Goal: Task Accomplishment & Management: Manage account settings

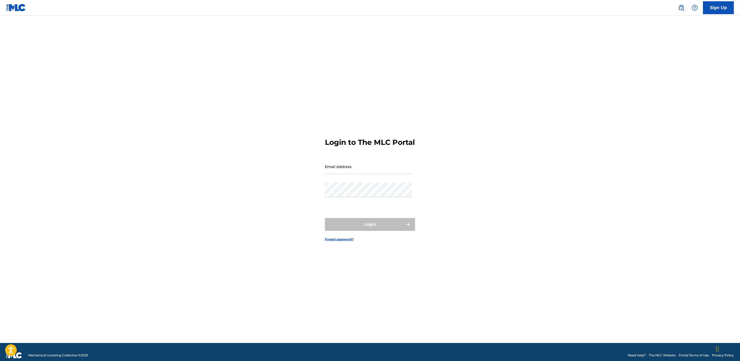
click at [342, 174] on input "Email Address" at bounding box center [368, 166] width 87 height 15
type input "[EMAIL_ADDRESS][DOMAIN_NAME]"
click at [380, 226] on button "Login" at bounding box center [370, 224] width 90 height 13
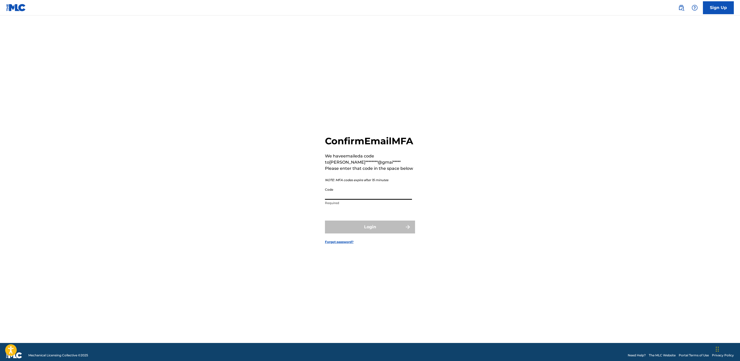
click at [342, 198] on input "Code" at bounding box center [368, 192] width 87 height 15
paste input "576878"
type input "576878"
click at [353, 233] on button "Login" at bounding box center [370, 226] width 90 height 13
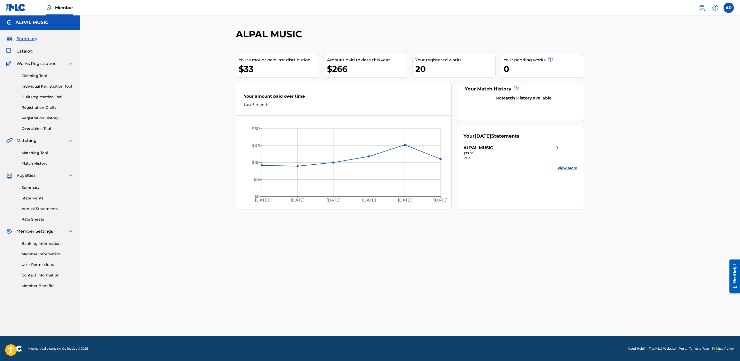
click at [21, 49] on span "Catalog" at bounding box center [24, 51] width 16 height 6
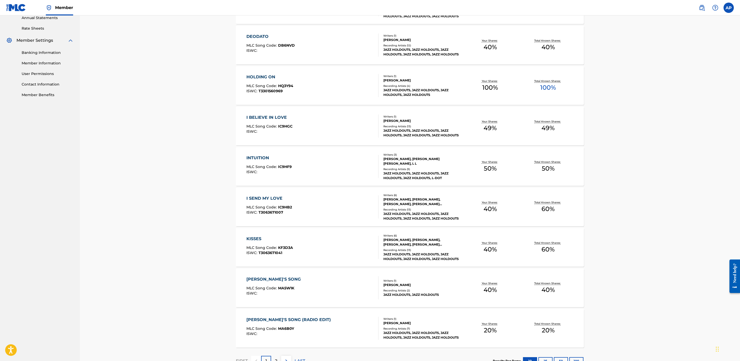
scroll to position [229, 0]
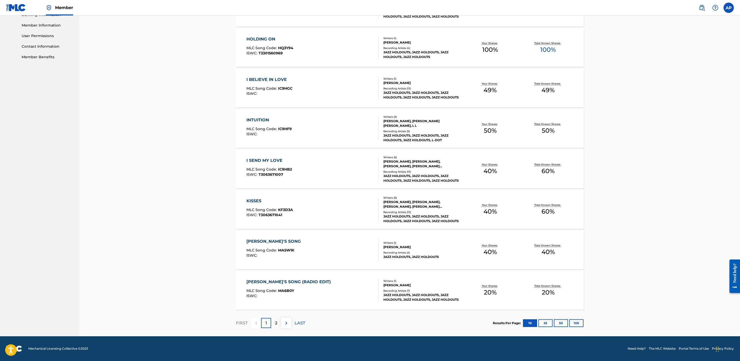
click at [301, 320] on p "LAST" at bounding box center [300, 323] width 11 height 6
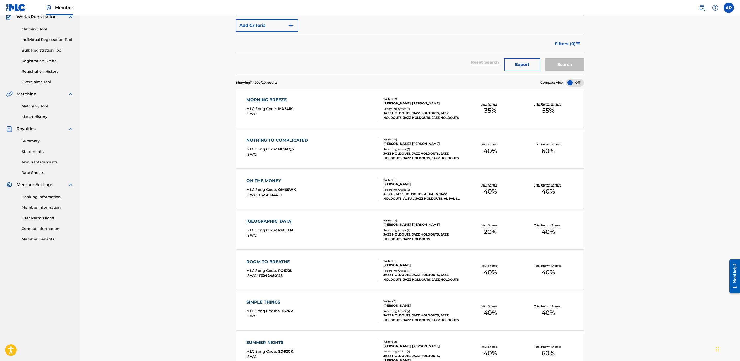
scroll to position [44, 0]
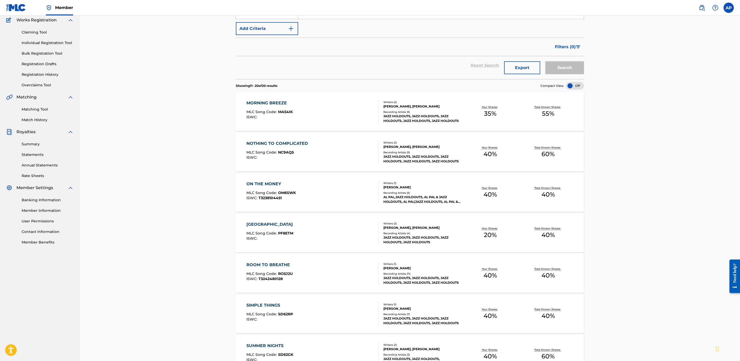
click at [267, 223] on div "[GEOGRAPHIC_DATA]" at bounding box center [270, 224] width 49 height 6
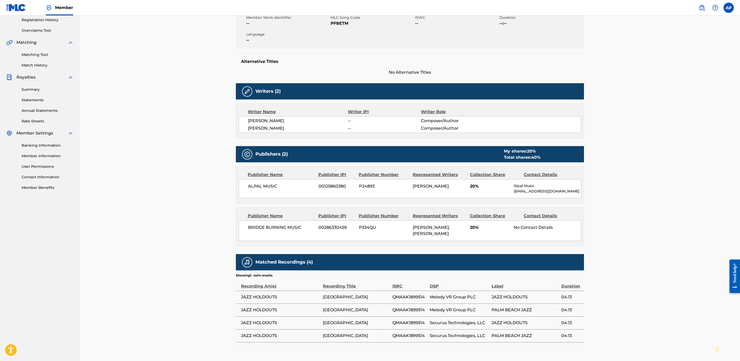
scroll to position [127, 0]
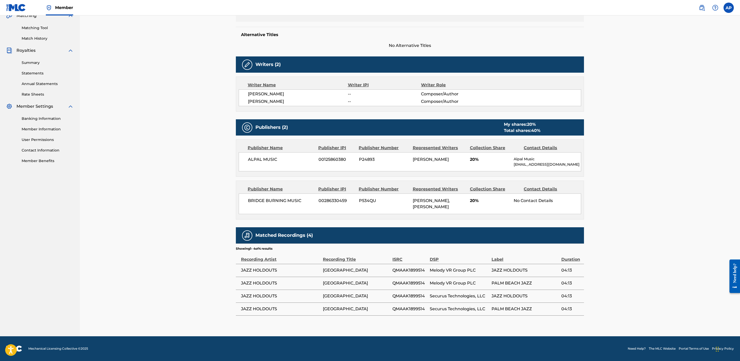
click at [678, 235] on div "< Back to results Edit Last Edited: [DATE] Source: eSong [GEOGRAPHIC_DATA] Work…" at bounding box center [410, 114] width 660 height 446
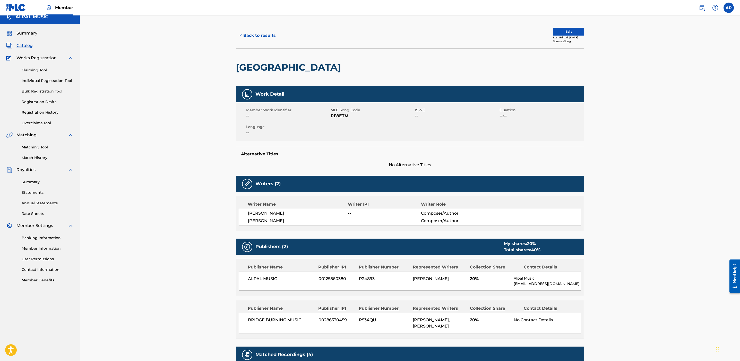
scroll to position [0, 0]
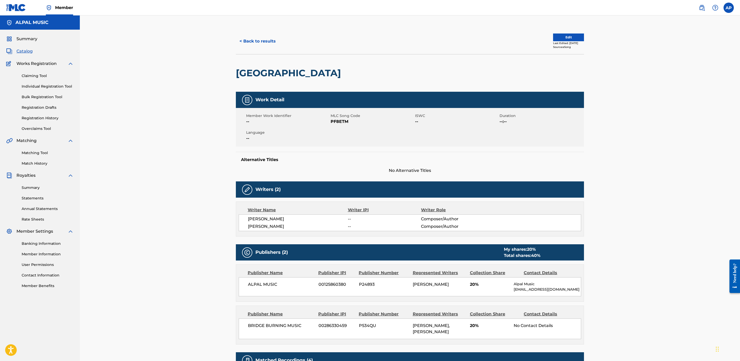
click at [196, 199] on div "< Back to results Edit Last Edited: [DATE] Source: eSong [GEOGRAPHIC_DATA] Work…" at bounding box center [410, 238] width 660 height 446
click at [560, 38] on button "Edit" at bounding box center [568, 37] width 31 height 8
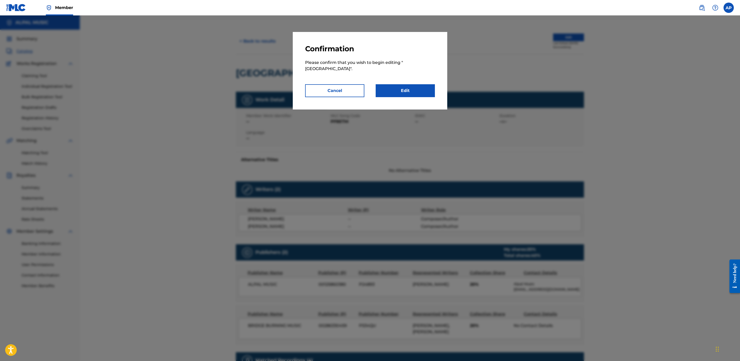
click at [321, 92] on button "Cancel" at bounding box center [334, 90] width 59 height 13
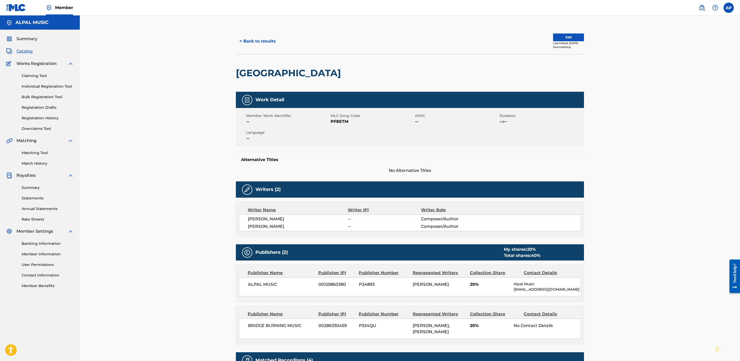
click at [663, 162] on div "< Back to results Edit Last Edited: [DATE] Source: eSong [GEOGRAPHIC_DATA] Work…" at bounding box center [410, 238] width 660 height 446
click at [26, 52] on span "Catalog" at bounding box center [24, 51] width 16 height 6
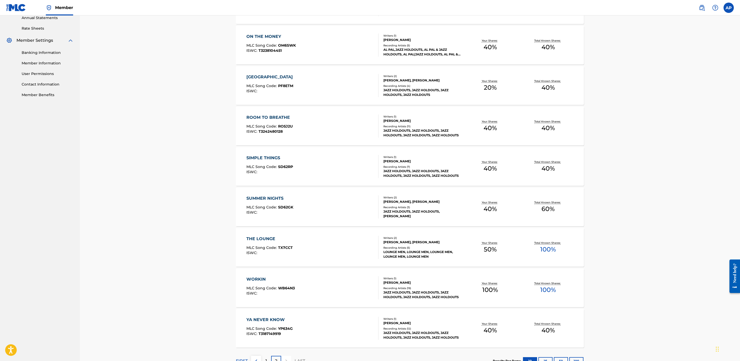
scroll to position [229, 0]
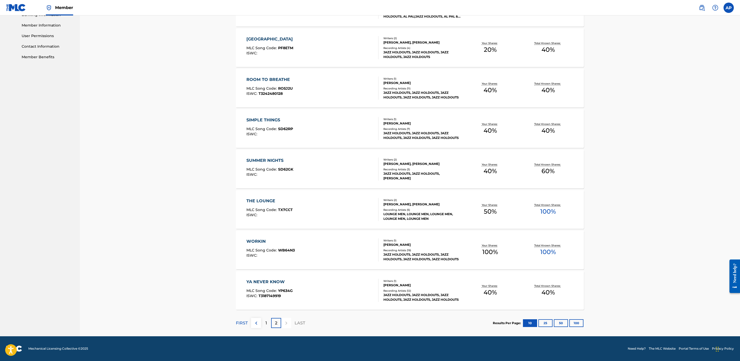
click at [545, 323] on button "25" at bounding box center [546, 323] width 14 height 8
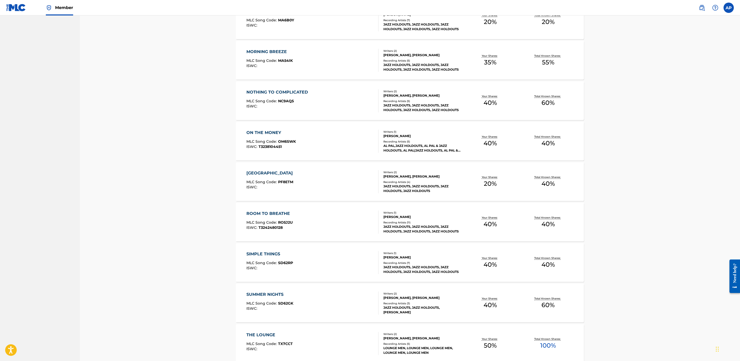
scroll to position [510, 0]
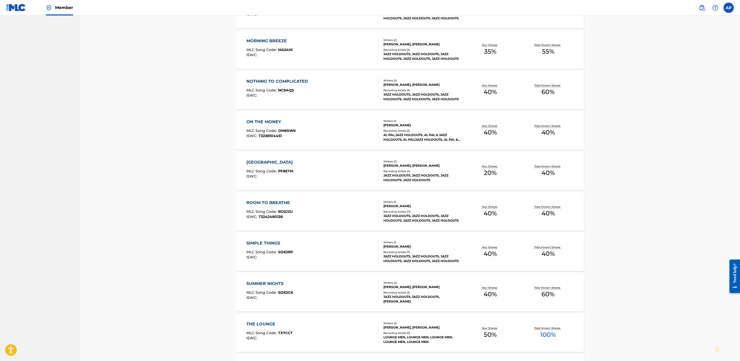
click at [261, 163] on div "[GEOGRAPHIC_DATA]" at bounding box center [270, 162] width 49 height 6
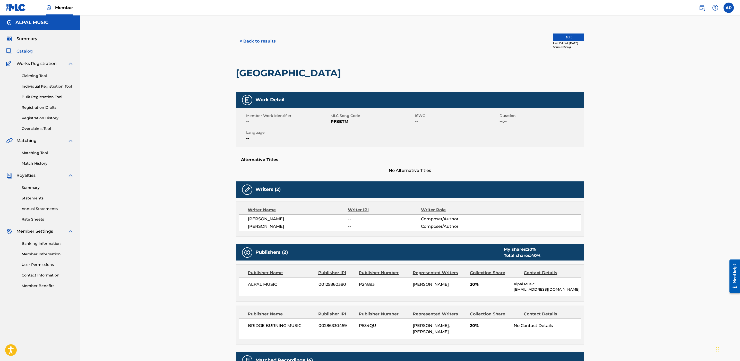
click at [562, 37] on button "Edit" at bounding box center [568, 37] width 31 height 8
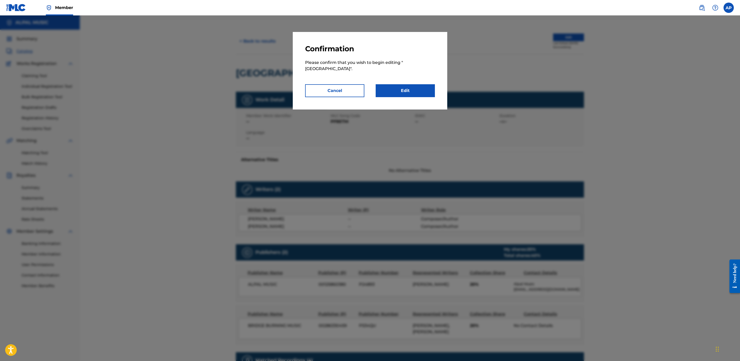
click at [416, 90] on link "Edit" at bounding box center [405, 90] width 59 height 13
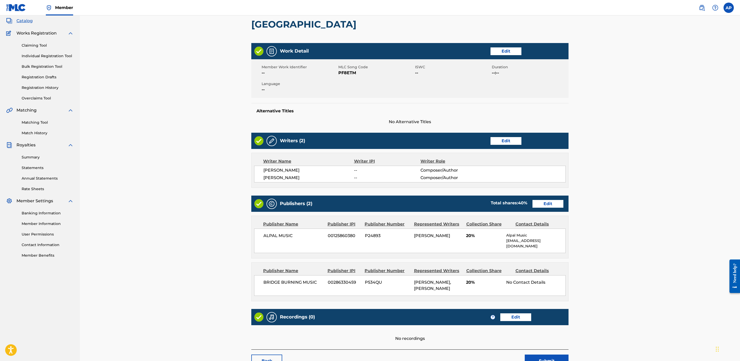
scroll to position [31, 0]
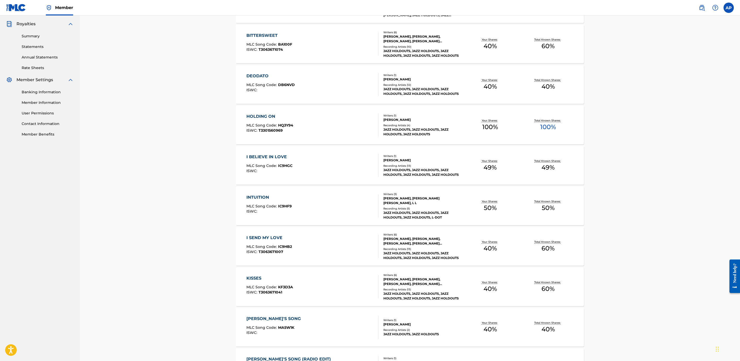
scroll to position [155, 0]
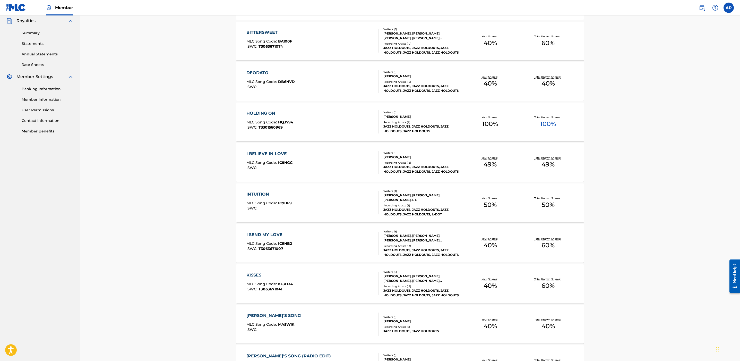
click at [256, 194] on div "INTUITION" at bounding box center [268, 194] width 45 height 6
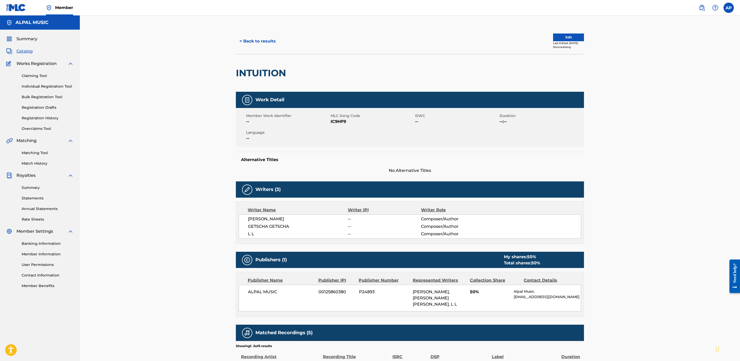
click at [22, 49] on span "Catalog" at bounding box center [24, 51] width 16 height 6
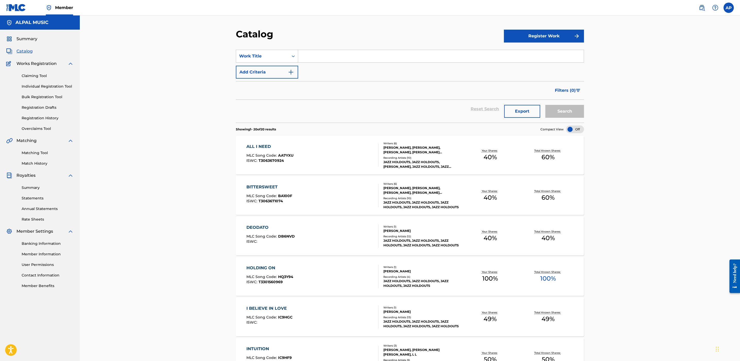
click at [25, 37] on span "Summary" at bounding box center [26, 39] width 21 height 6
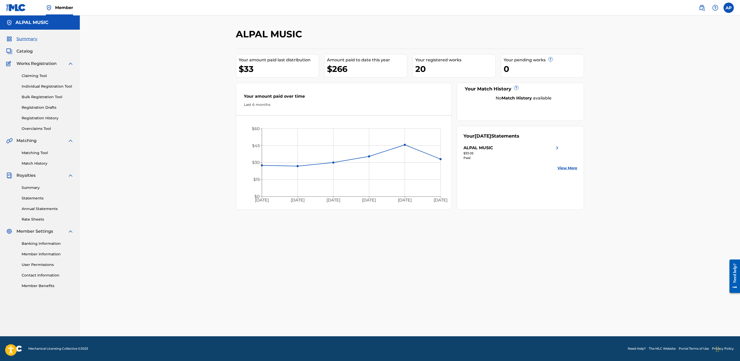
click at [64, 6] on span "Member" at bounding box center [64, 8] width 18 height 6
click at [48, 7] on img at bounding box center [49, 8] width 6 height 6
click at [63, 7] on span "Member" at bounding box center [64, 8] width 18 height 6
click at [27, 189] on link "Summary" at bounding box center [48, 187] width 52 height 5
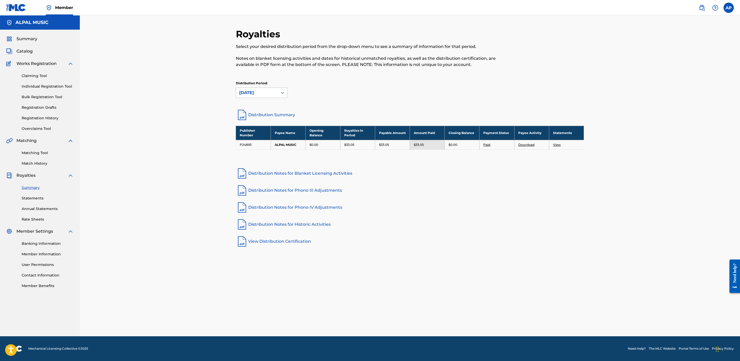
click at [36, 252] on link "Member Information" at bounding box center [48, 253] width 52 height 5
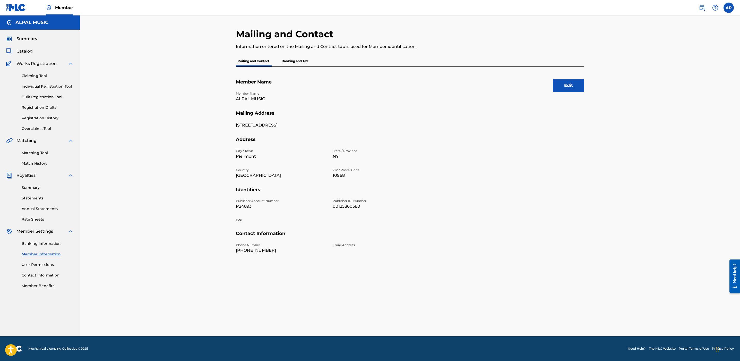
click at [28, 36] on span "Summary" at bounding box center [26, 39] width 21 height 6
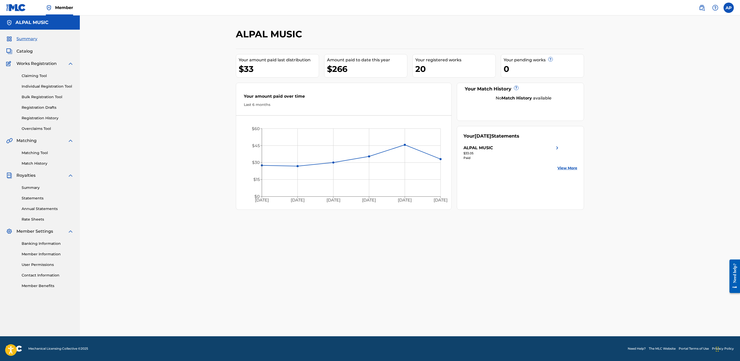
click at [22, 50] on span "Catalog" at bounding box center [24, 51] width 16 height 6
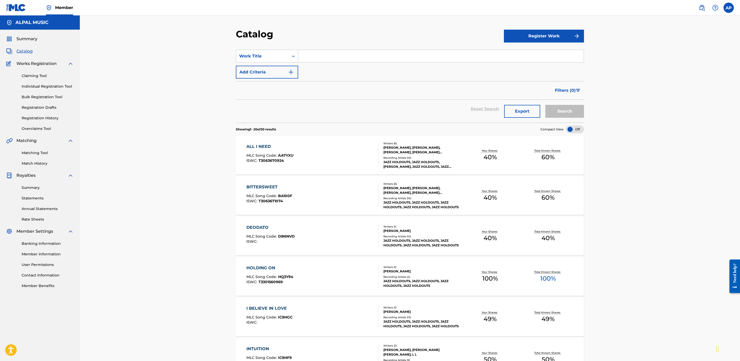
click at [256, 268] on div "HOLDING ON" at bounding box center [269, 268] width 47 height 6
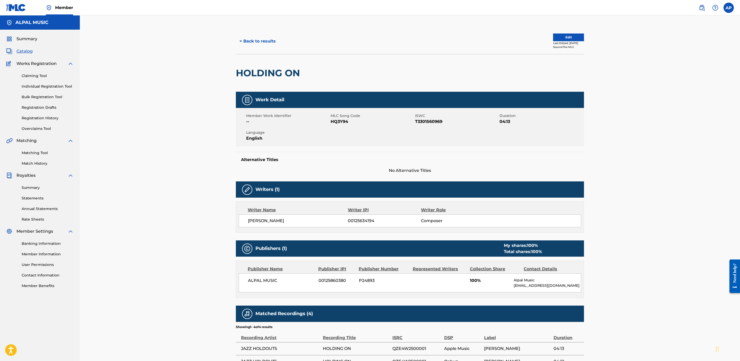
click at [555, 38] on button "Edit" at bounding box center [568, 37] width 31 height 8
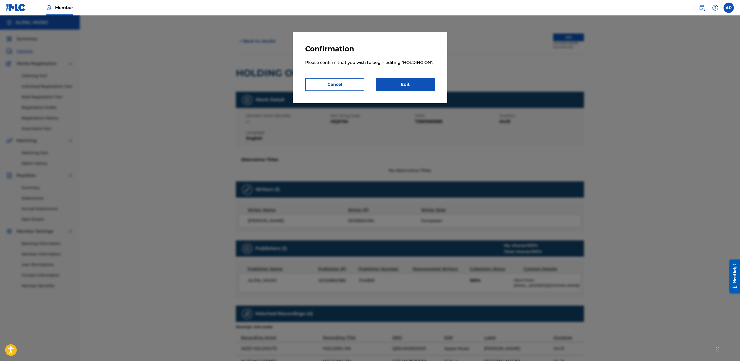
click at [404, 83] on link "Edit" at bounding box center [405, 84] width 59 height 13
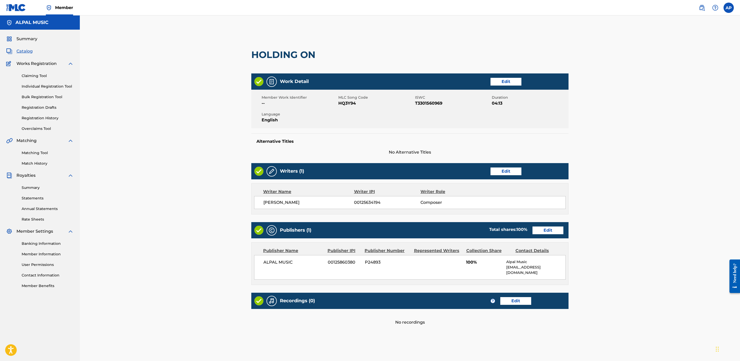
click at [502, 170] on link "Edit" at bounding box center [506, 171] width 31 height 8
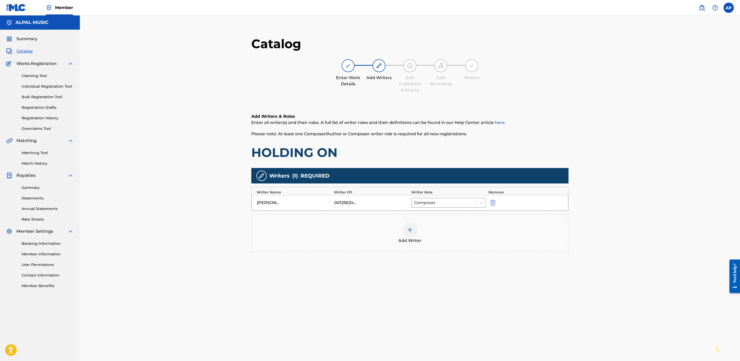
click at [409, 231] on img at bounding box center [410, 230] width 6 height 6
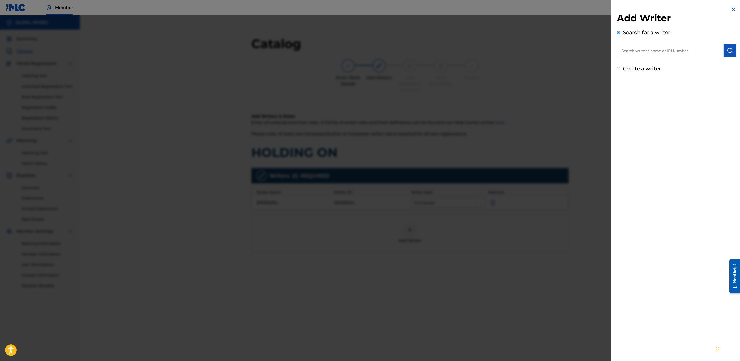
click at [645, 50] on input "text" at bounding box center [670, 50] width 107 height 13
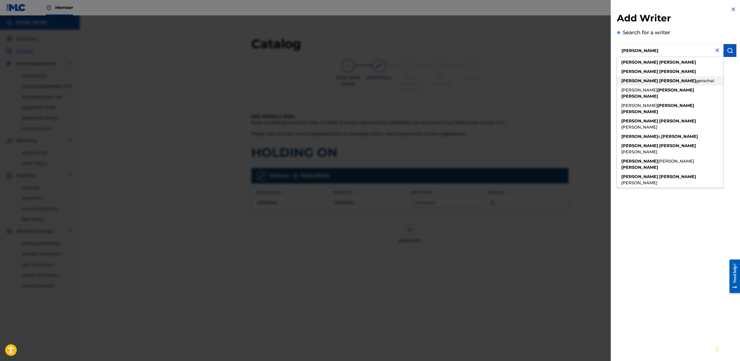
click at [659, 80] on strong "[PERSON_NAME]" at bounding box center [677, 80] width 37 height 5
type input "[PERSON_NAME] getschal"
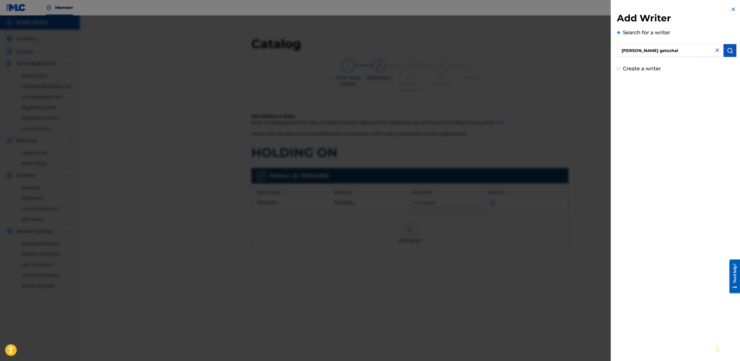
click at [589, 209] on div at bounding box center [370, 195] width 740 height 361
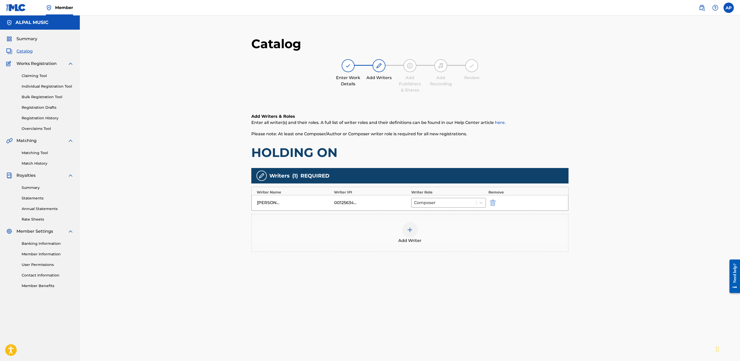
click at [409, 230] on img at bounding box center [410, 230] width 6 height 6
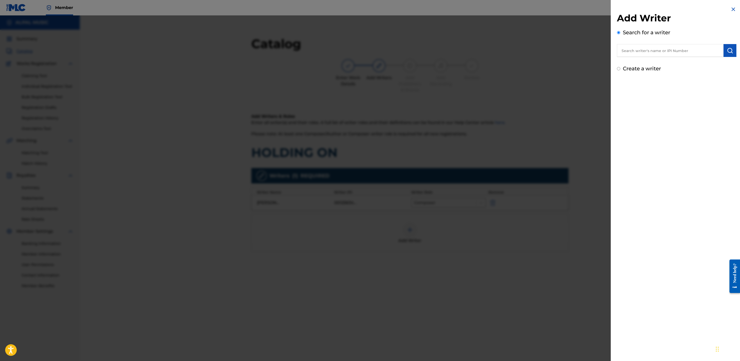
click at [640, 52] on input "text" at bounding box center [670, 50] width 107 height 13
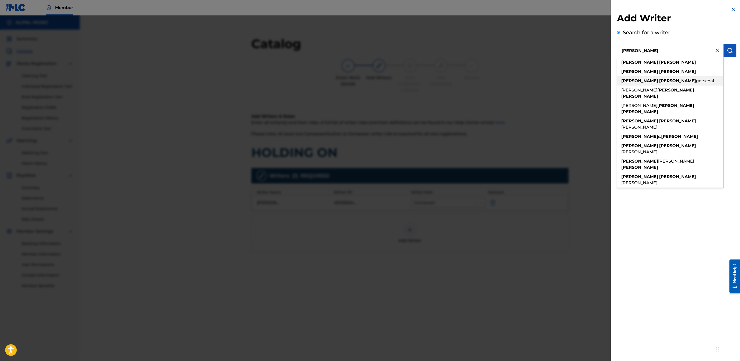
click at [696, 80] on span "getschal" at bounding box center [705, 80] width 18 height 5
type input "[PERSON_NAME] getschal"
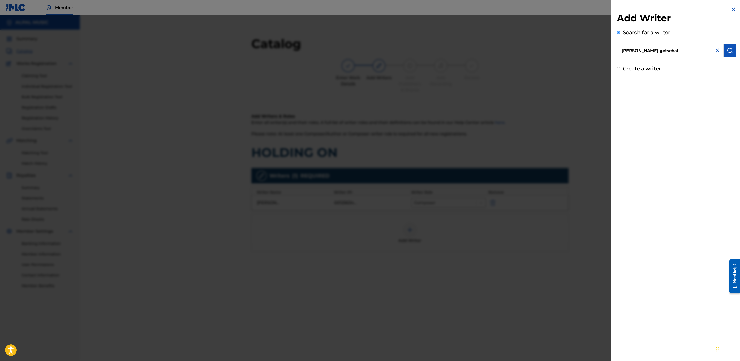
click at [619, 68] on input "Create a writer" at bounding box center [618, 68] width 3 height 3
radio input "false"
radio input "true"
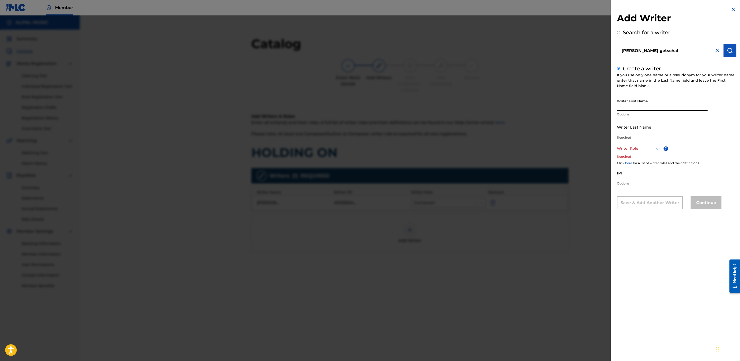
click at [635, 104] on input "Writer First Name" at bounding box center [662, 103] width 91 height 15
type input "[PERSON_NAME]"
type input "Getschal"
click at [634, 150] on div at bounding box center [639, 148] width 44 height 6
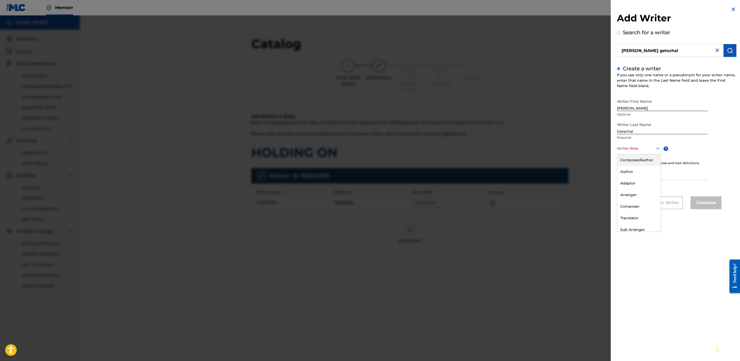
click at [657, 147] on icon at bounding box center [658, 149] width 6 height 6
click at [637, 204] on div "Composer" at bounding box center [639, 207] width 44 height 12
click at [705, 202] on button "Continue" at bounding box center [706, 203] width 31 height 13
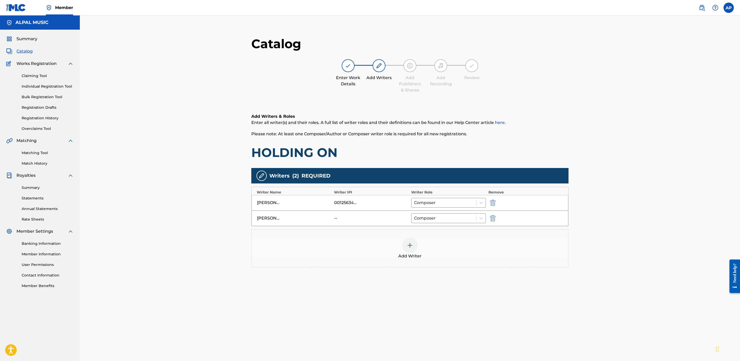
click at [678, 272] on div "Catalog Enter Work Details Add Writers Add Publishers & Shares Add Recording Re…" at bounding box center [410, 202] width 660 height 374
click at [609, 158] on div "Catalog Enter Work Details Add Writers Add Publishers & Shares Add Recording Re…" at bounding box center [410, 202] width 660 height 374
click at [408, 65] on img at bounding box center [410, 66] width 6 height 6
click at [408, 69] on img at bounding box center [410, 66] width 6 height 6
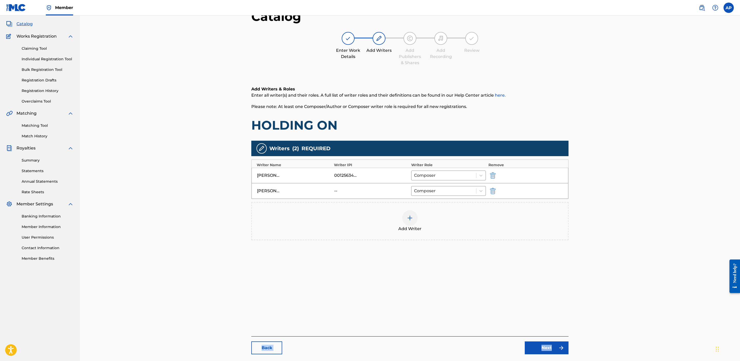
scroll to position [53, 0]
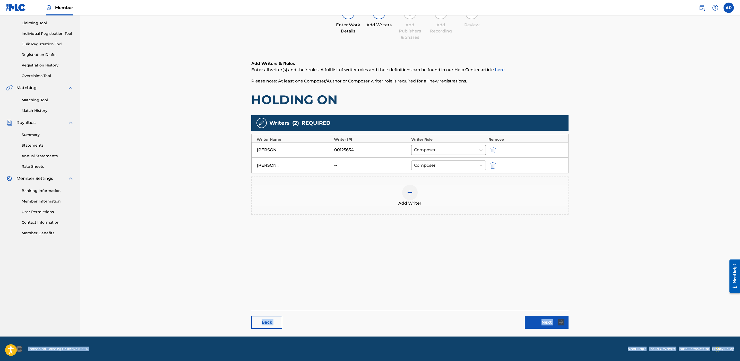
drag, startPoint x: 740, startPoint y: 308, endPoint x: 742, endPoint y: 361, distance: 52.9
click at [740, 308] on html "Accessibility Screen-Reader Guide, Feedback, and Issue Reporting | New window C…" at bounding box center [370, 127] width 740 height 361
click at [546, 321] on link "Next" at bounding box center [547, 322] width 44 height 13
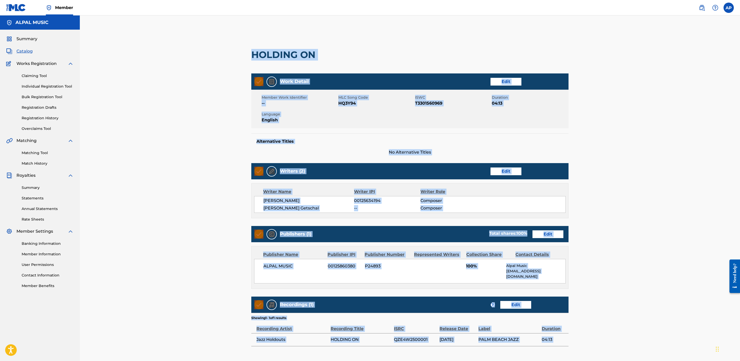
click at [528, 154] on span "No Alternative Titles" at bounding box center [409, 152] width 317 height 6
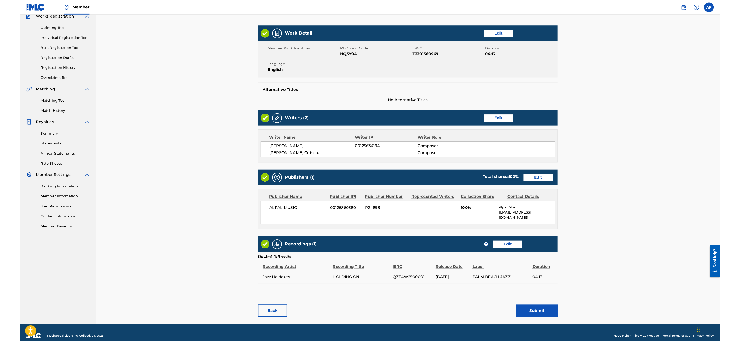
scroll to position [53, 0]
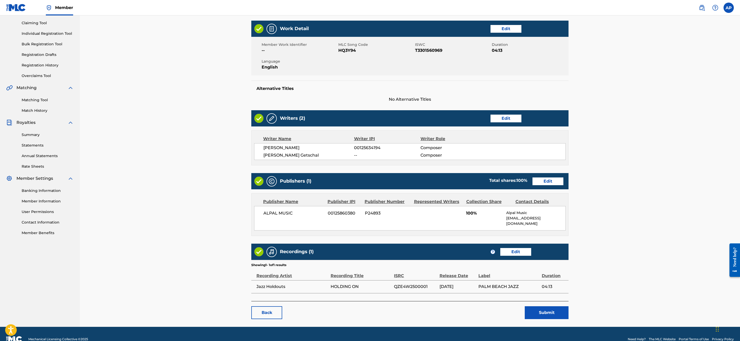
click at [511, 118] on link "Edit" at bounding box center [506, 119] width 31 height 8
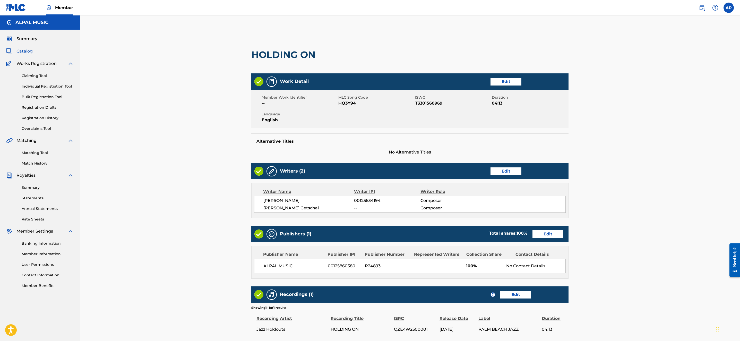
scroll to position [53, 0]
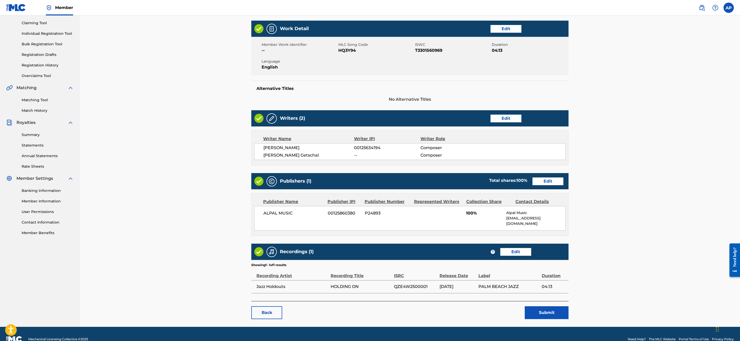
click at [551, 184] on link "Edit" at bounding box center [548, 181] width 31 height 8
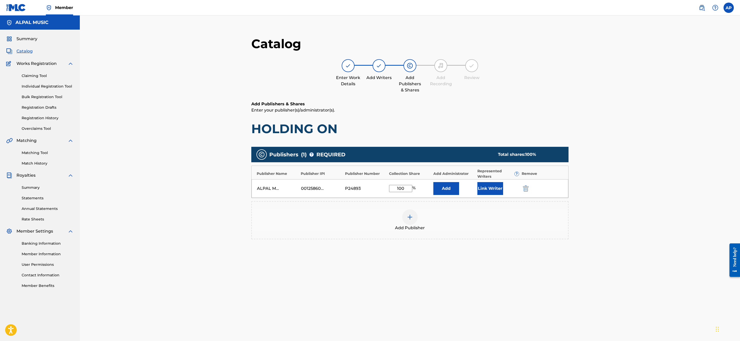
drag, startPoint x: 406, startPoint y: 188, endPoint x: 392, endPoint y: 186, distance: 14.2
click at [393, 186] on input "100" at bounding box center [400, 188] width 23 height 7
type input "40"
click at [443, 189] on button "Add" at bounding box center [446, 188] width 26 height 13
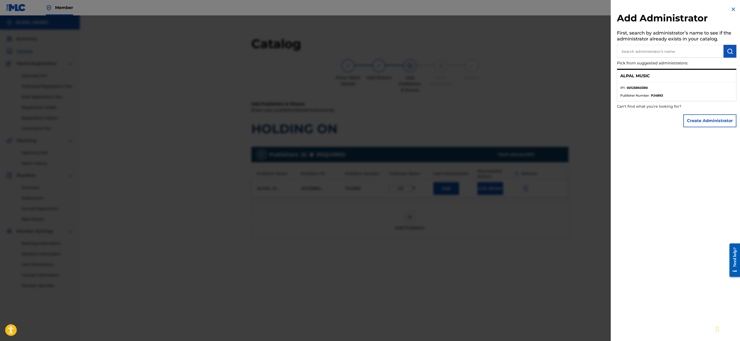
click at [592, 252] on div at bounding box center [370, 185] width 740 height 341
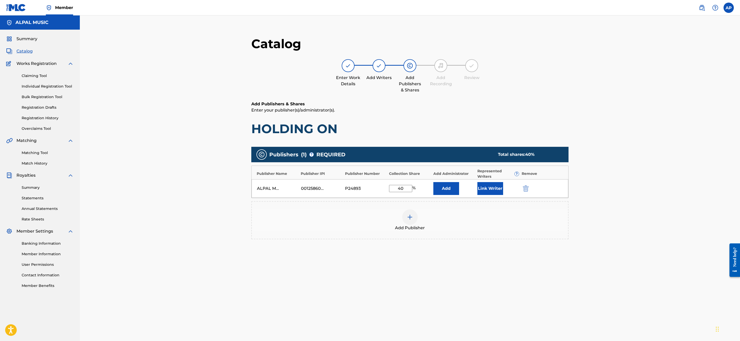
click at [445, 186] on button "Add" at bounding box center [446, 188] width 26 height 13
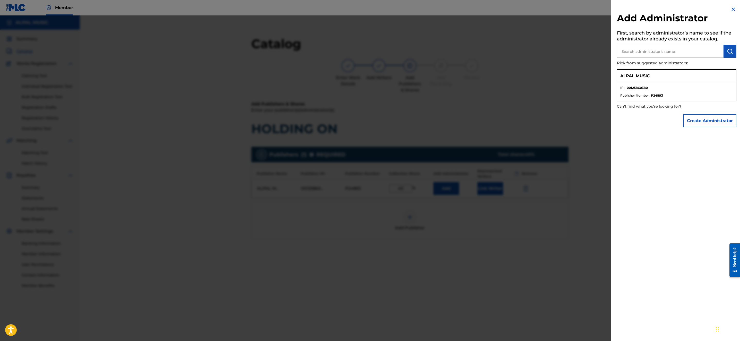
click at [644, 73] on p "ALPAL MUSIC" at bounding box center [635, 76] width 30 height 6
click at [647, 52] on input "text" at bounding box center [670, 51] width 107 height 13
type input "A"
click at [641, 51] on input "ALPAL NUSIC" at bounding box center [670, 51] width 107 height 13
type input "ALPAL MUSIC"
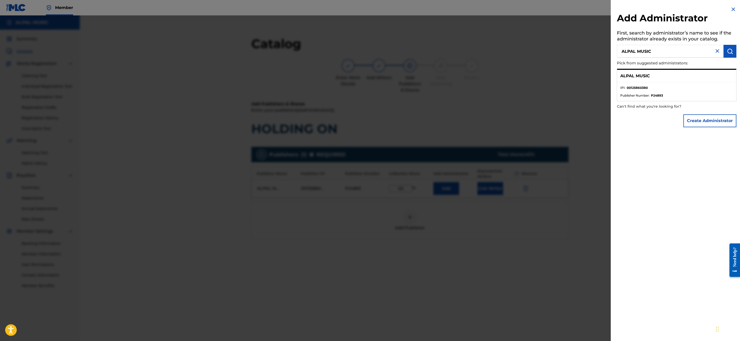
click at [706, 130] on div "Create Administrator" at bounding box center [710, 121] width 53 height 18
click at [703, 123] on button "Create Administrator" at bounding box center [710, 120] width 53 height 13
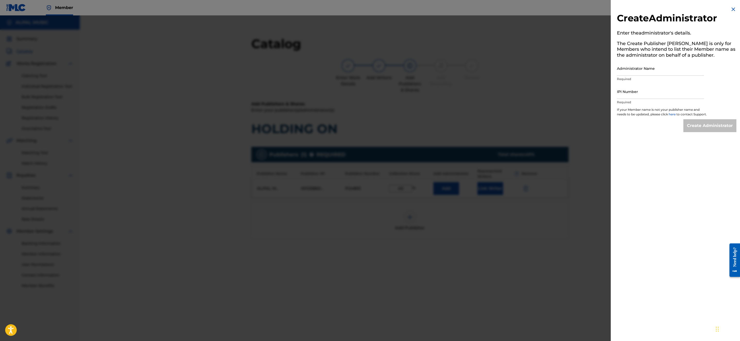
click at [733, 10] on img at bounding box center [733, 9] width 6 height 6
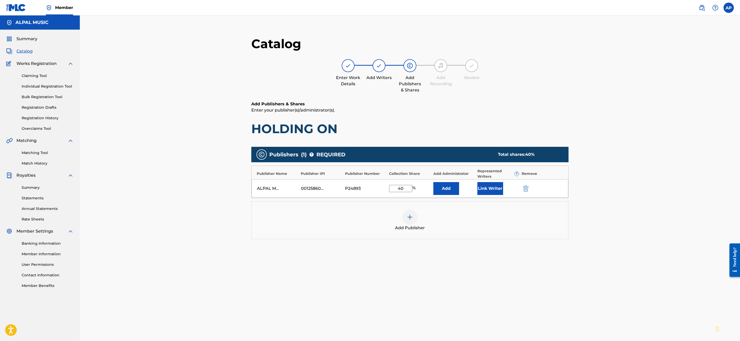
click at [408, 217] on img at bounding box center [410, 217] width 6 height 6
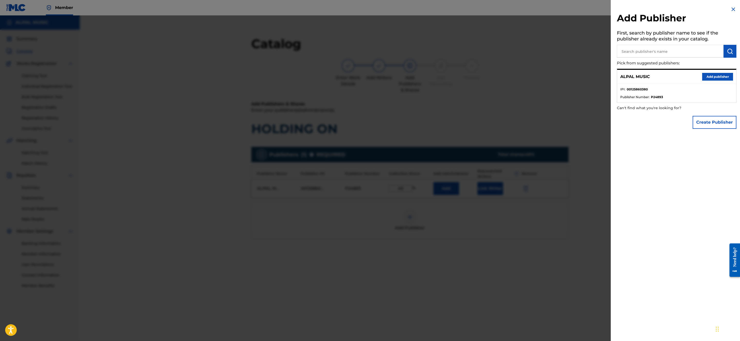
click at [649, 52] on input "text" at bounding box center [670, 51] width 107 height 13
type input "[PERSON_NAME] Cuts Music"
click at [718, 125] on button "Create Publisher" at bounding box center [715, 122] width 44 height 13
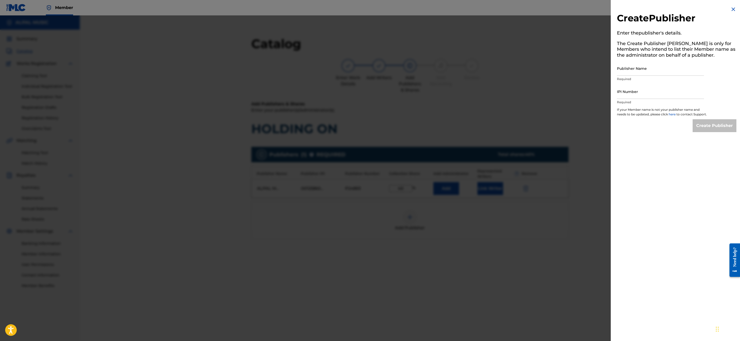
click at [648, 71] on input "Publisher Name" at bounding box center [660, 68] width 87 height 15
type input "[PERSON_NAME] Cuts Music"
click at [640, 95] on input "IPI Number" at bounding box center [660, 91] width 87 height 15
type input "189778686"
click at [710, 130] on input "Create Publisher" at bounding box center [715, 125] width 44 height 13
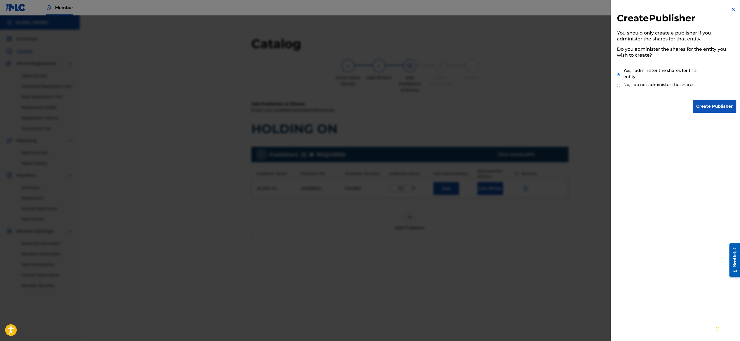
click at [618, 85] on input "No, I do not administer the shares." at bounding box center [618, 85] width 3 height 5
radio input "true"
click at [713, 106] on input "Create Publisher" at bounding box center [715, 106] width 44 height 13
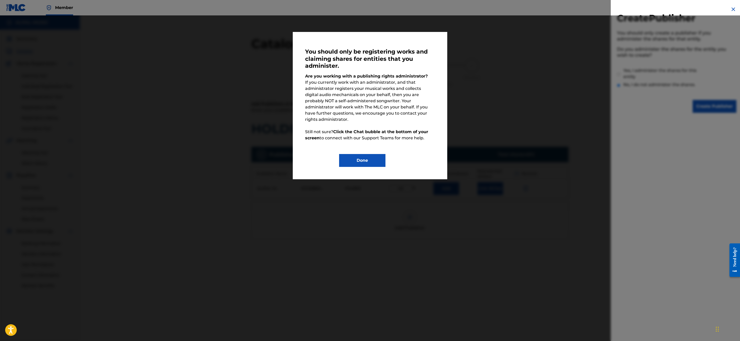
click at [362, 154] on button "Done" at bounding box center [362, 160] width 46 height 13
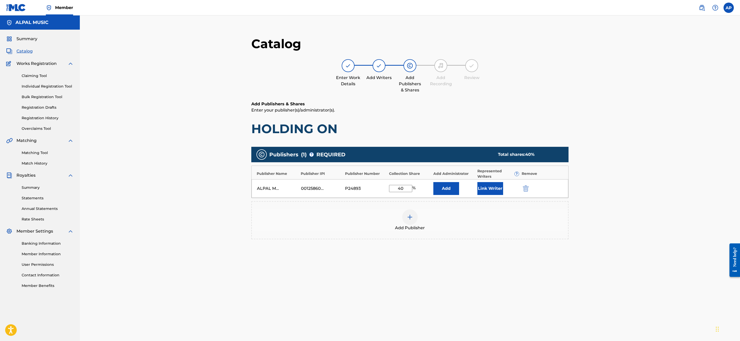
click at [410, 217] on img at bounding box center [410, 217] width 6 height 6
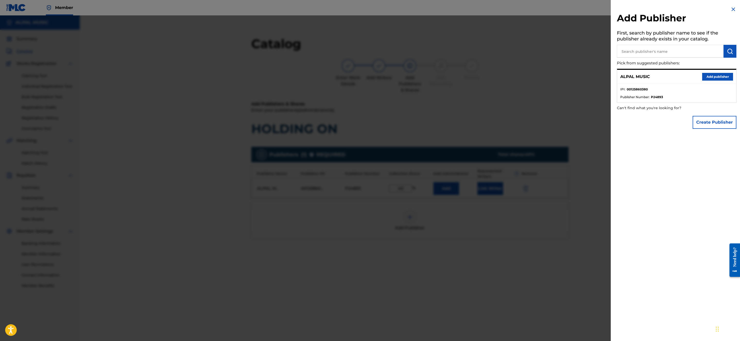
click at [649, 52] on input "text" at bounding box center [670, 51] width 107 height 13
type input "[PERSON_NAME] Cuts Music"
click at [712, 123] on button "Create Publisher" at bounding box center [715, 122] width 44 height 13
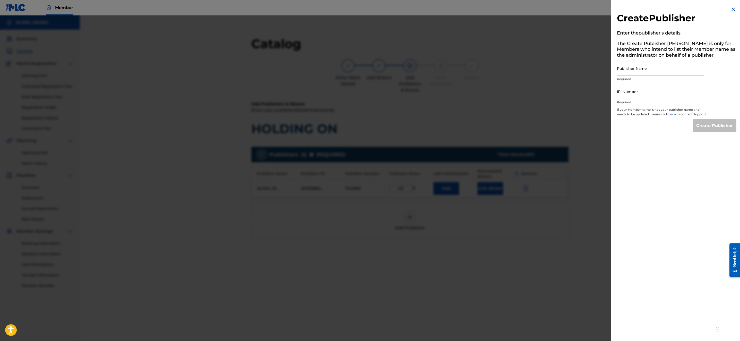
click at [640, 72] on input "Publisher Name" at bounding box center [660, 68] width 87 height 15
type input "[PERSON_NAME] Cuts Music"
click at [635, 95] on input "IPI Number" at bounding box center [660, 91] width 87 height 15
type input "189778686"
click at [722, 130] on input "Create Publisher" at bounding box center [715, 125] width 44 height 13
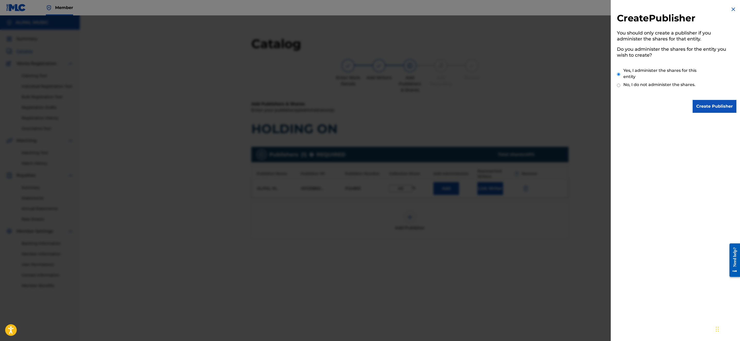
click at [716, 107] on input "Create Publisher" at bounding box center [715, 106] width 44 height 13
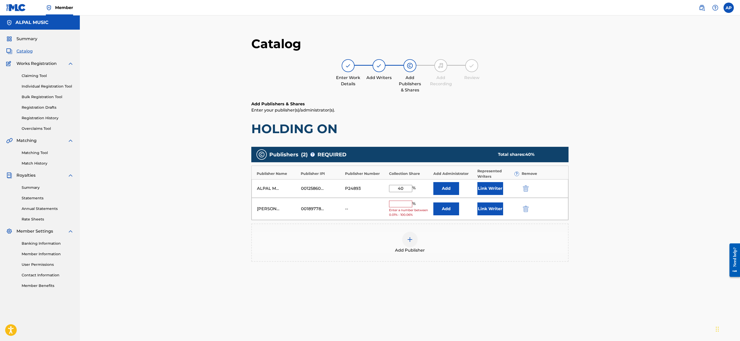
click at [408, 205] on input "text" at bounding box center [400, 204] width 23 height 7
click at [669, 268] on div "Catalog Enter Work Details Add Writers Add Publishers & Shares Add Recording Re…" at bounding box center [410, 192] width 660 height 354
click at [492, 208] on button "Link Writer" at bounding box center [491, 207] width 26 height 13
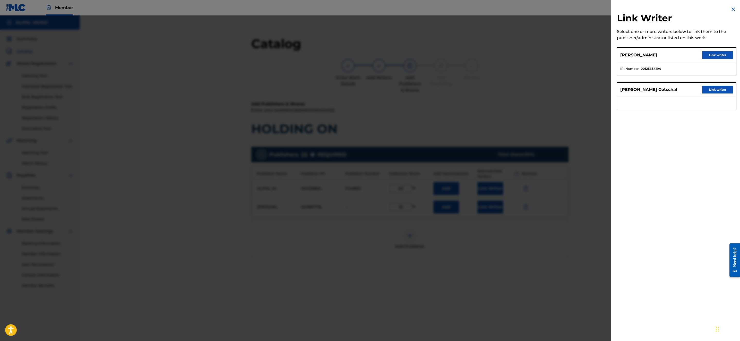
click at [716, 52] on button "Link writer" at bounding box center [717, 55] width 31 height 8
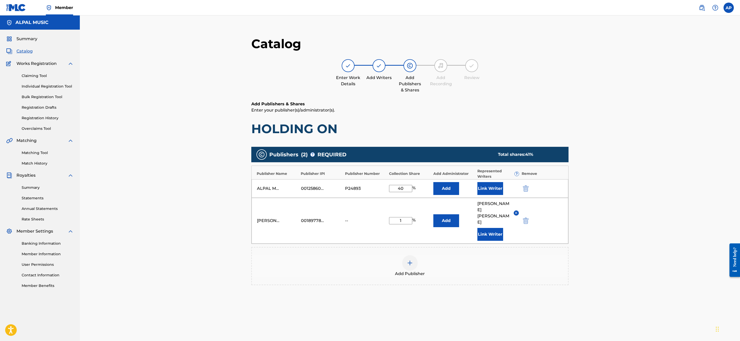
click at [515, 211] on img at bounding box center [516, 213] width 4 height 4
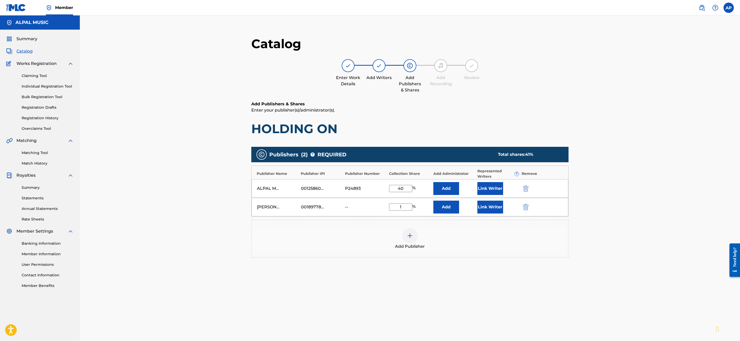
click at [485, 186] on button "Link Writer" at bounding box center [491, 188] width 26 height 13
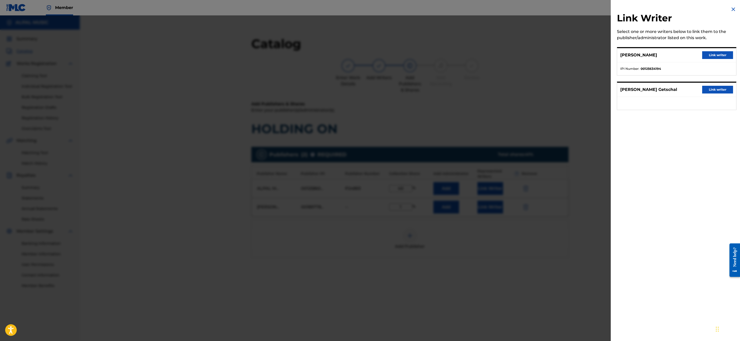
click at [718, 55] on button "Link writer" at bounding box center [717, 55] width 31 height 8
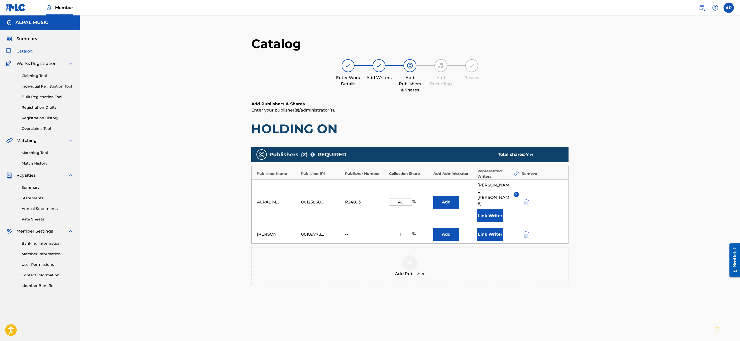
click at [489, 228] on button "Link Writer" at bounding box center [491, 234] width 26 height 13
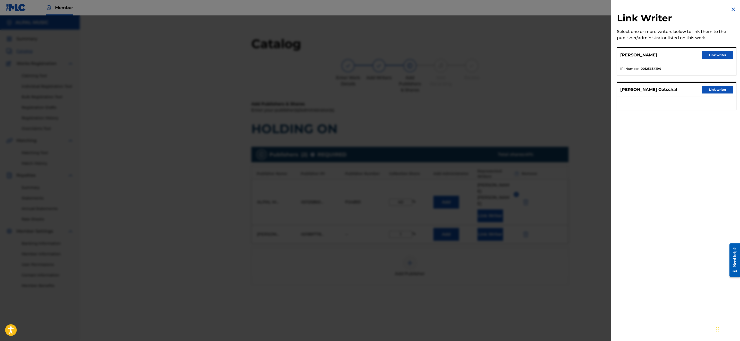
click at [703, 85] on div "[PERSON_NAME] Getschal Link writer" at bounding box center [676, 90] width 119 height 14
click at [706, 89] on button "Link writer" at bounding box center [717, 90] width 31 height 8
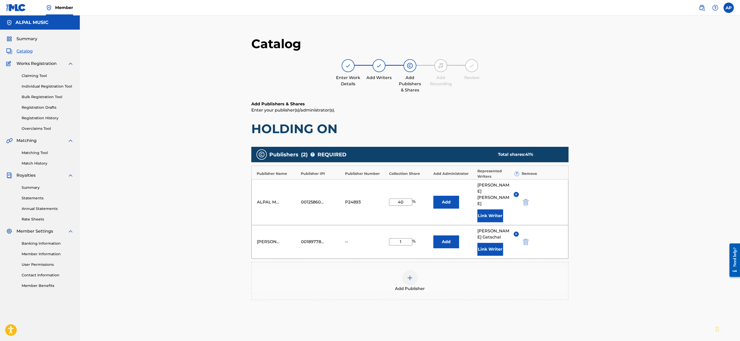
click at [403, 238] on input "1" at bounding box center [400, 241] width 23 height 7
type input "10"
click at [444, 235] on button "Add" at bounding box center [446, 241] width 26 height 13
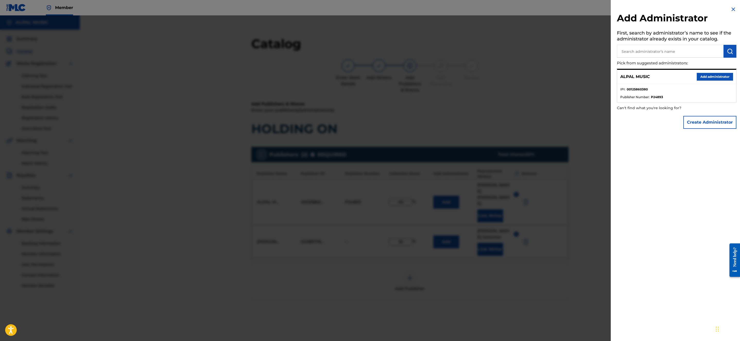
click at [670, 265] on div "Add Administrator First, search by administrator’s name to see if the administr…" at bounding box center [677, 170] width 132 height 341
click at [733, 8] on img at bounding box center [733, 9] width 6 height 6
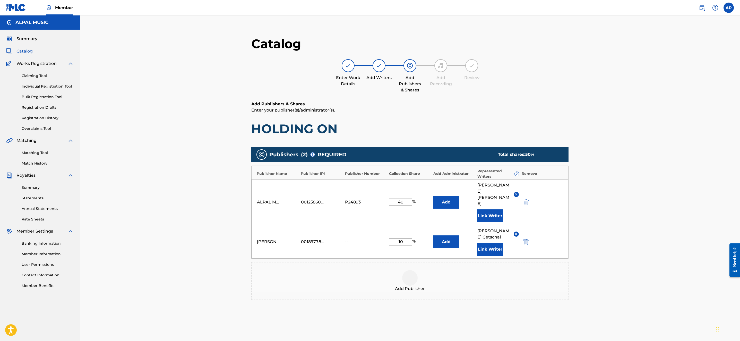
click at [445, 196] on button "Add" at bounding box center [446, 202] width 26 height 13
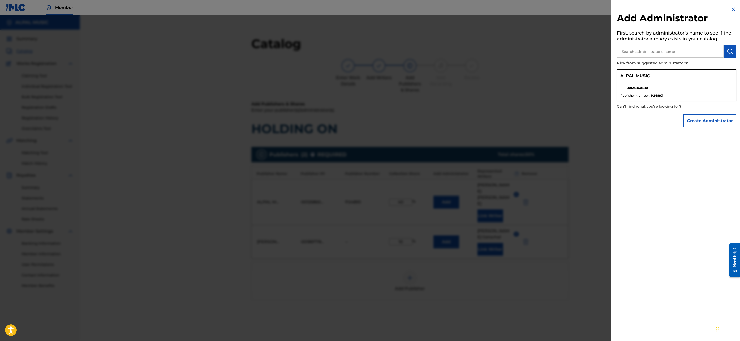
click at [633, 77] on p "ALPAL MUSIC" at bounding box center [635, 76] width 30 height 6
click at [645, 55] on input "text" at bounding box center [670, 51] width 107 height 13
type input "ALPAL MUSIC"
click at [697, 124] on button "Create Administrator" at bounding box center [710, 120] width 53 height 13
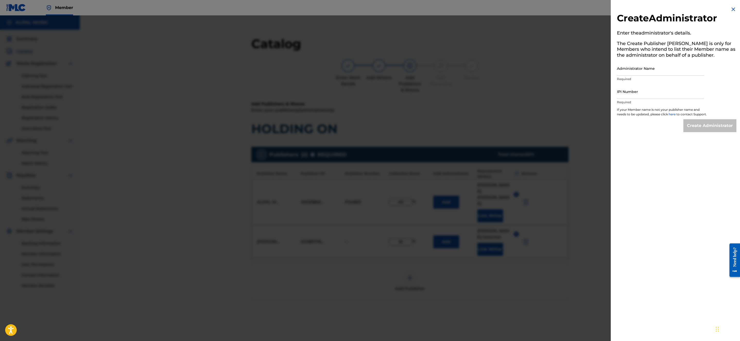
click at [639, 70] on input "Administrator Name" at bounding box center [660, 68] width 87 height 15
type input "ALPAL MUSIC"
click at [628, 94] on input "IPI Number" at bounding box center [660, 91] width 87 height 15
type input "125860380"
click at [711, 128] on input "Create Administrator" at bounding box center [710, 125] width 53 height 13
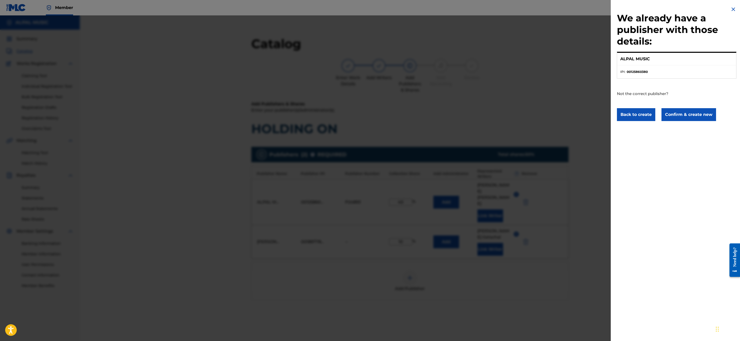
click at [733, 12] on img at bounding box center [733, 9] width 6 height 6
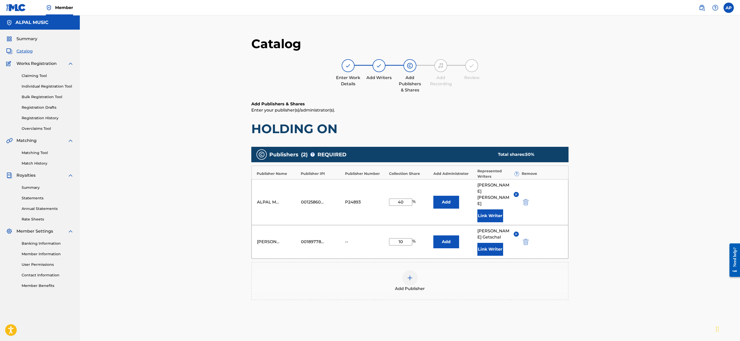
click at [409, 275] on img at bounding box center [410, 278] width 6 height 6
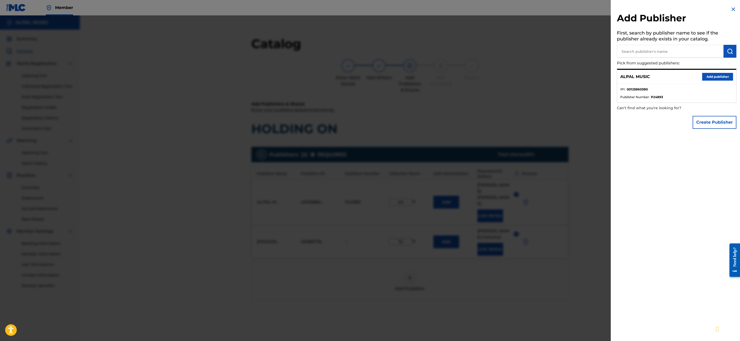
click at [659, 52] on input "text" at bounding box center [670, 51] width 107 height 13
type input "Way Up The River Music"
click at [721, 123] on button "Create Publisher" at bounding box center [715, 122] width 44 height 13
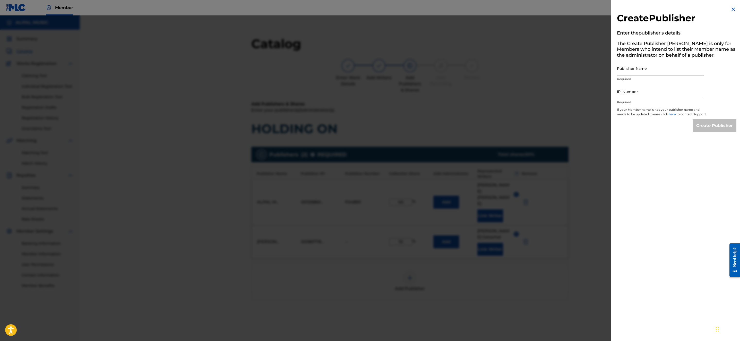
click at [643, 68] on input "Publisher Name" at bounding box center [660, 68] width 87 height 15
type input "Way Up The River Music"
click at [635, 91] on input "IPI Number" at bounding box center [660, 91] width 87 height 15
click at [633, 95] on input "IPI Number" at bounding box center [660, 91] width 87 height 15
type input "713725651"
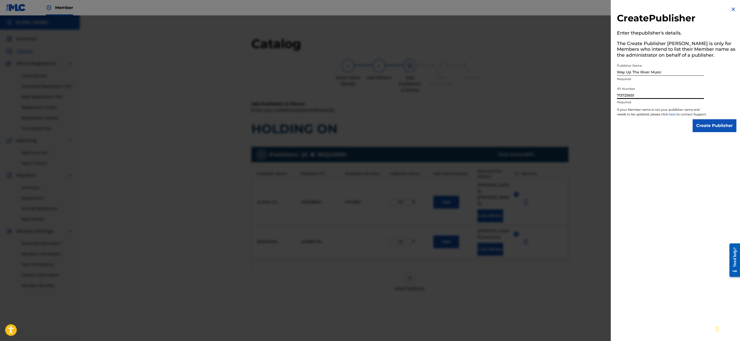
click at [693, 119] on input "Create Publisher" at bounding box center [715, 125] width 44 height 13
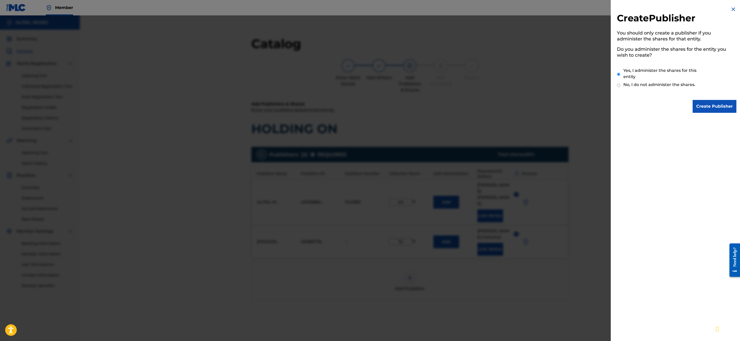
click at [701, 106] on input "Create Publisher" at bounding box center [715, 106] width 44 height 13
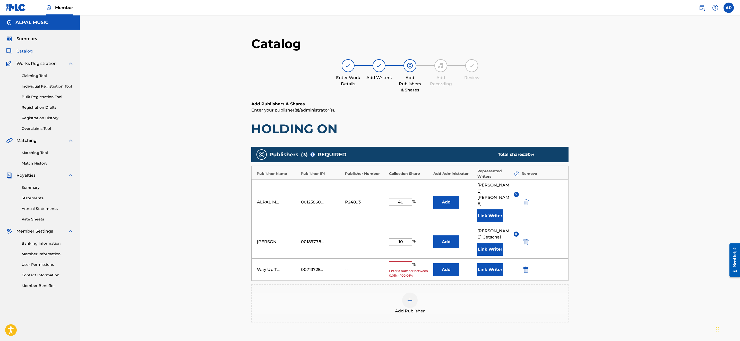
click at [403, 261] on input "text" at bounding box center [400, 264] width 23 height 7
type input "5"
click at [408, 293] on img at bounding box center [410, 296] width 6 height 6
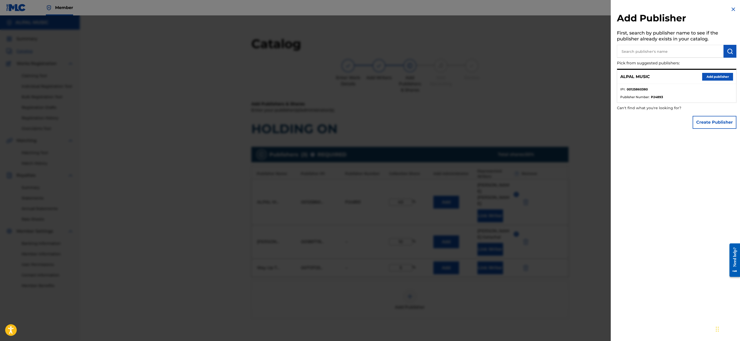
click at [659, 53] on input "text" at bounding box center [670, 51] width 107 height 13
type input "Cocoa-Butt Music"
click at [721, 122] on button "Create Publisher" at bounding box center [715, 122] width 44 height 13
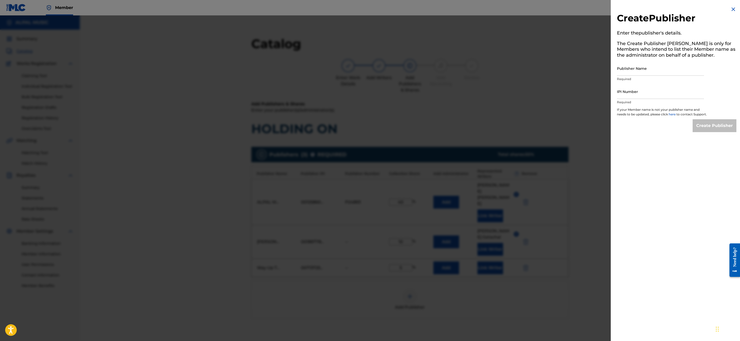
click at [639, 71] on input "Publisher Name" at bounding box center [660, 68] width 87 height 15
type input "Cocoa Butt Music"
click at [636, 96] on input "IPI Number" at bounding box center [660, 91] width 87 height 15
type input "42624994"
click at [661, 95] on input "42624994" at bounding box center [660, 91] width 87 height 15
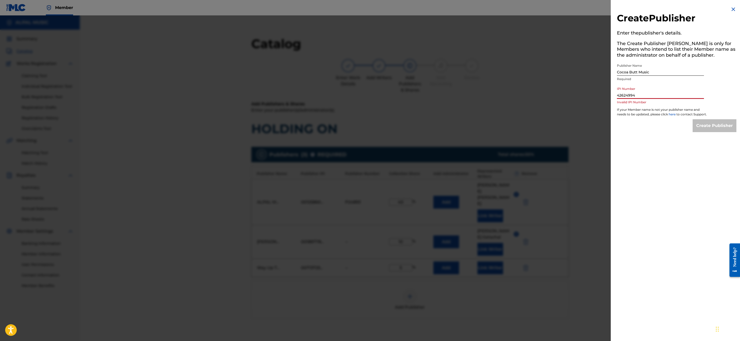
click at [661, 94] on input "42624994" at bounding box center [660, 91] width 87 height 15
drag, startPoint x: 640, startPoint y: 97, endPoint x: 601, endPoint y: 96, distance: 39.4
click at [601, 96] on div "Create Publisher Enter the publisher 's details. The Create Publisher button is…" at bounding box center [370, 178] width 740 height 326
drag, startPoint x: 631, startPoint y: 93, endPoint x: 597, endPoint y: 98, distance: 34.9
click at [597, 98] on div "Create Publisher Enter the publisher 's details. The Create Publisher button is…" at bounding box center [370, 178] width 740 height 326
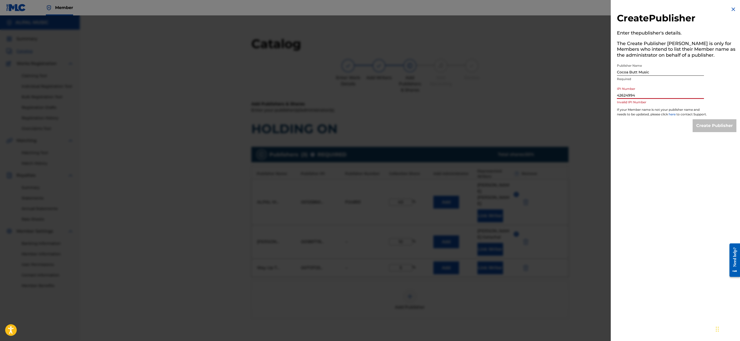
type input "42624994"
click at [673, 165] on div "Create Publisher Enter the publisher 's details. The Create Publisher button is…" at bounding box center [677, 170] width 132 height 341
click at [732, 12] on img at bounding box center [733, 9] width 6 height 6
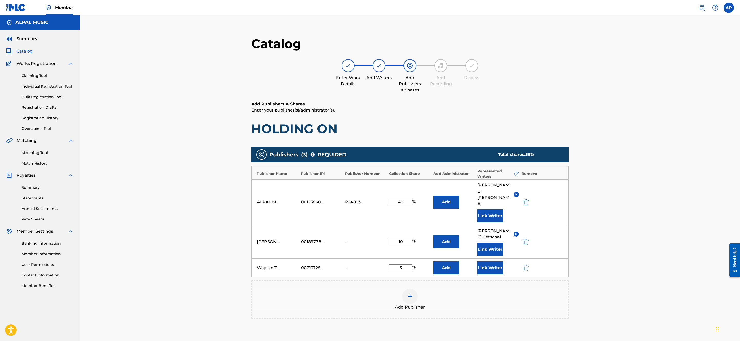
click at [410, 293] on img at bounding box center [410, 296] width 6 height 6
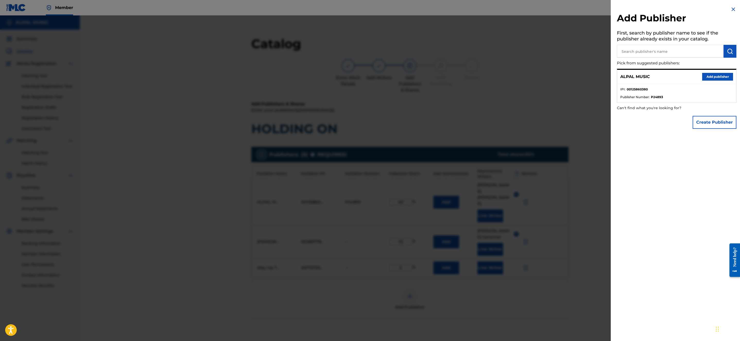
click at [661, 53] on input "text" at bounding box center [670, 51] width 107 height 13
type input "Road Hole Music"
click at [719, 122] on button "Create Publisher" at bounding box center [715, 122] width 44 height 13
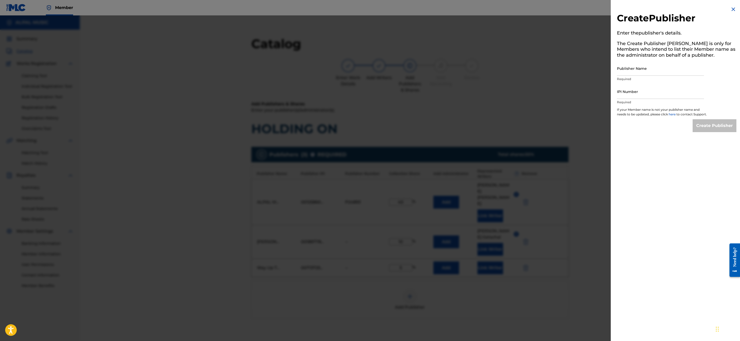
click at [632, 71] on input "Publisher Name" at bounding box center [660, 68] width 87 height 15
type input "Road Hole Music"
click at [627, 91] on input "IPI Number" at bounding box center [660, 91] width 87 height 15
type input "817874796"
click at [709, 131] on input "Create Publisher" at bounding box center [715, 125] width 44 height 13
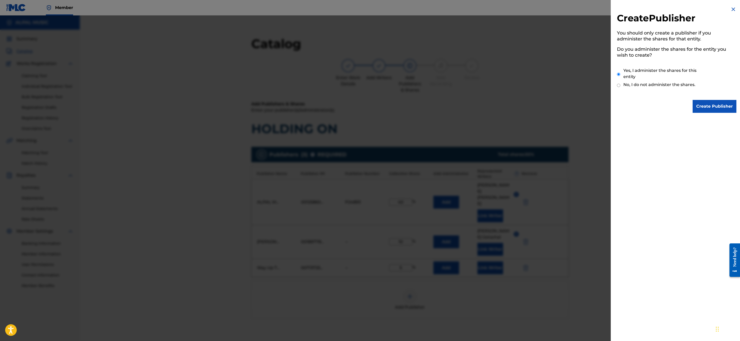
click at [719, 105] on input "Create Publisher" at bounding box center [715, 106] width 44 height 13
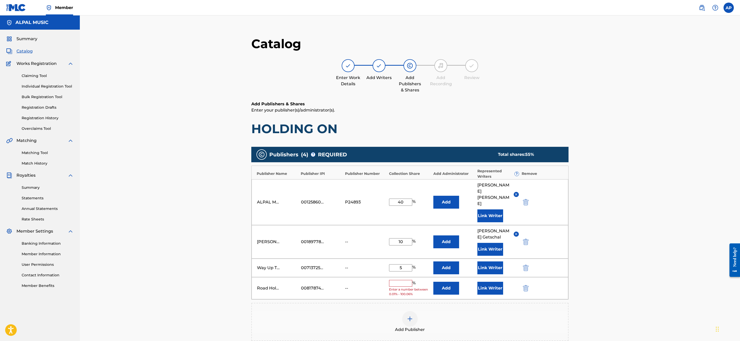
click at [404, 287] on span "Enter a number between 0.01% - 100.06%" at bounding box center [409, 291] width 41 height 9
click at [402, 280] on input "text" at bounding box center [400, 283] width 23 height 7
type input "40"
click at [680, 232] on div "Catalog Enter Work Details Add Writers Add Publishers & Shares Add Recording Re…" at bounding box center [410, 209] width 660 height 388
drag, startPoint x: 740, startPoint y: 229, endPoint x: 6, endPoint y: 0, distance: 768.5
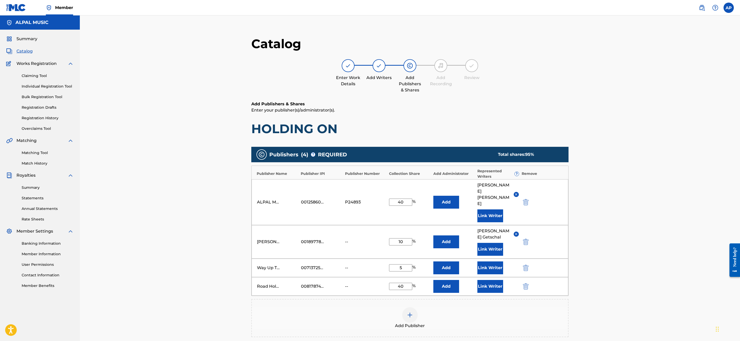
click at [687, 230] on div "Catalog Enter Work Details Add Writers Add Publishers & Shares Add Recording Re…" at bounding box center [410, 209] width 660 height 388
click at [489, 261] on button "Link Writer" at bounding box center [491, 267] width 26 height 13
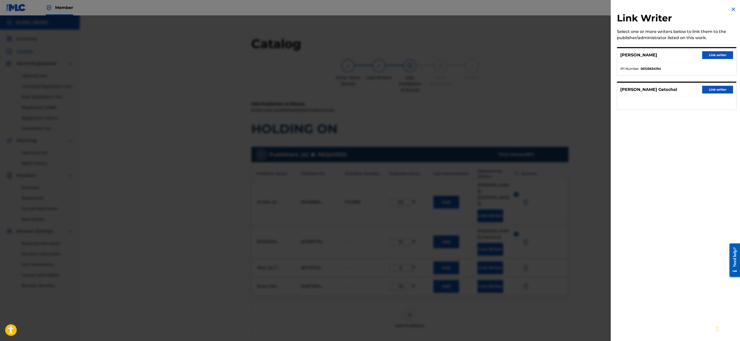
click at [713, 55] on button "Link writer" at bounding box center [717, 55] width 31 height 8
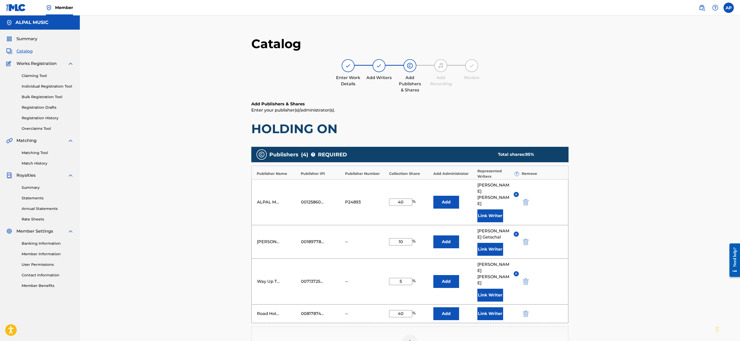
click at [518, 272] on img at bounding box center [516, 274] width 4 height 4
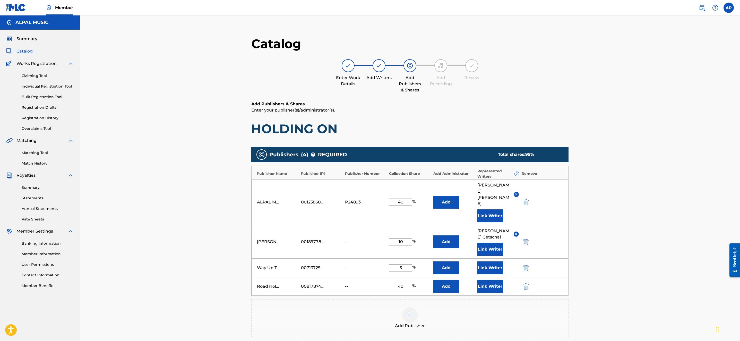
click at [495, 261] on button "Link Writer" at bounding box center [491, 267] width 26 height 13
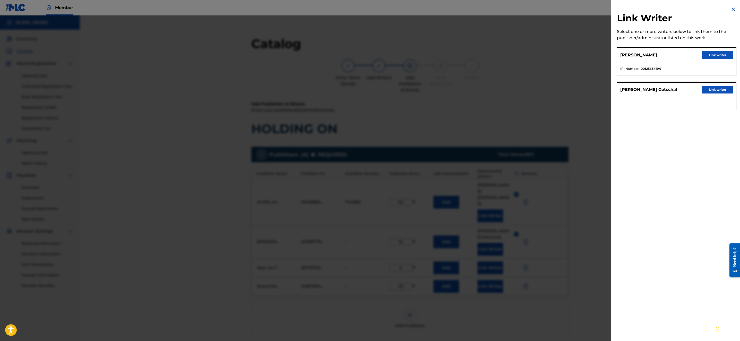
click at [708, 53] on button "Link writer" at bounding box center [717, 55] width 31 height 8
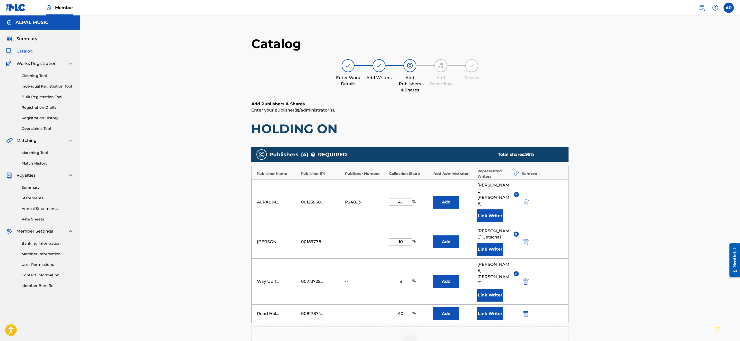
click at [515, 272] on img at bounding box center [516, 274] width 4 height 4
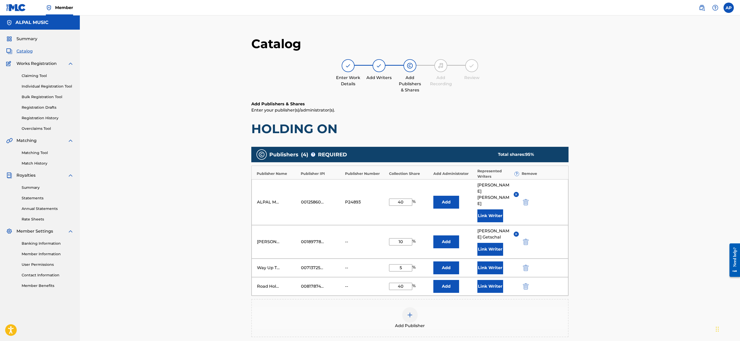
click at [404, 199] on input "40" at bounding box center [400, 202] width 23 height 7
click at [433, 196] on button "Add" at bounding box center [446, 202] width 26 height 13
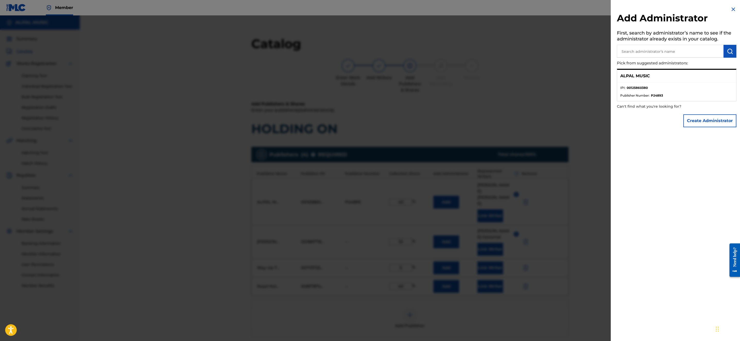
click at [635, 168] on div "Add Administrator First, search by administrator’s name to see if the administr…" at bounding box center [677, 170] width 132 height 341
click at [731, 9] on img at bounding box center [733, 9] width 6 height 6
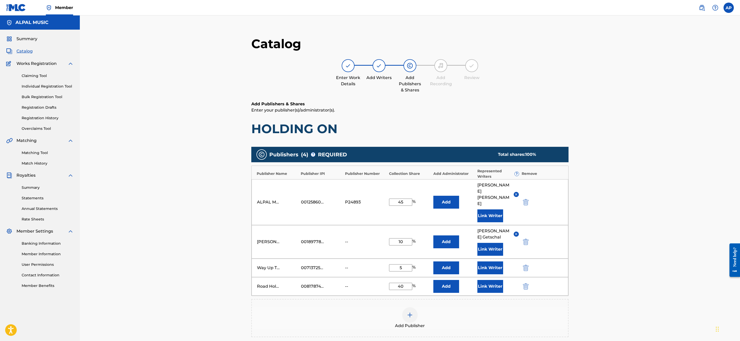
click at [548, 194] on div "ALPAL MUSIC 00125860380 P24893 45 % Add [PERSON_NAME] Link Writer" at bounding box center [410, 202] width 317 height 46
drag, startPoint x: 739, startPoint y: 223, endPoint x: 741, endPoint y: 303, distance: 79.9
click at [740, 303] on html "Accessibility Screen-Reader Guide, Feedback, and Issue Reporting | New window C…" at bounding box center [370, 170] width 740 height 341
click at [404, 199] on input "45" at bounding box center [400, 202] width 23 height 7
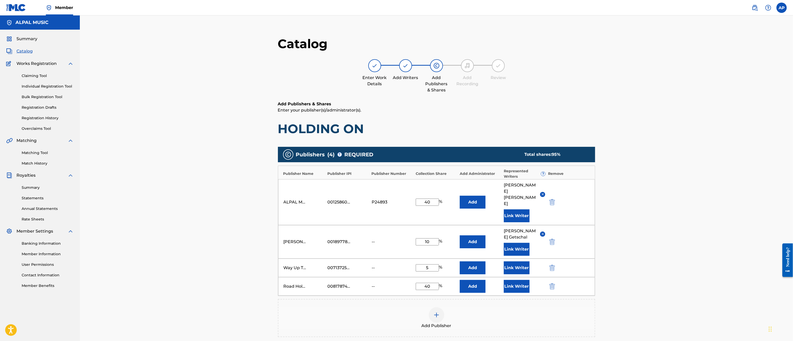
type input "40"
click at [679, 169] on div "Catalog Enter Work Details Add Writers Add Publishers & Shares Add Recording Re…" at bounding box center [436, 209] width 713 height 388
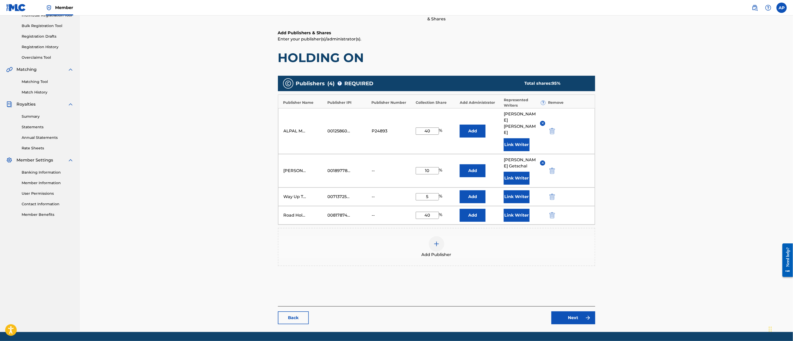
scroll to position [81, 0]
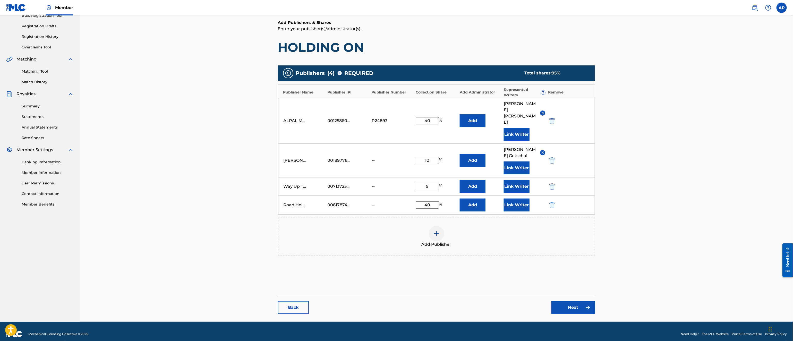
click at [573, 301] on link "Next" at bounding box center [573, 307] width 44 height 13
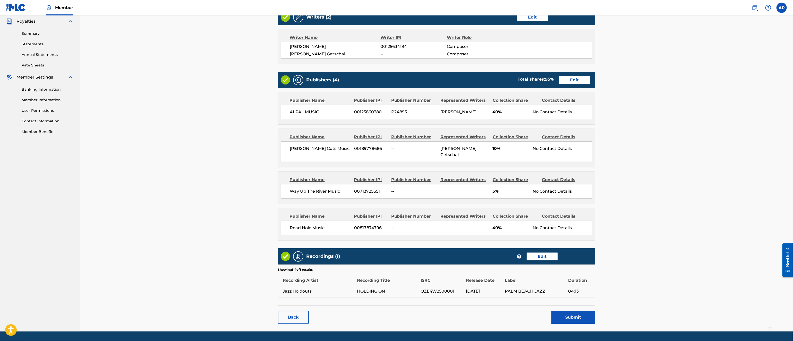
scroll to position [172, 0]
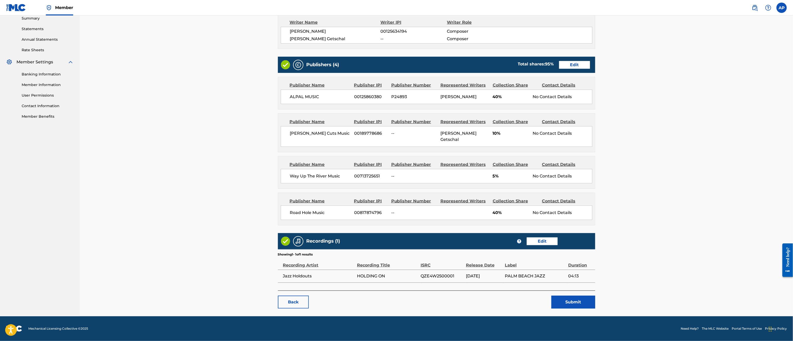
click at [573, 301] on button "Submit" at bounding box center [573, 302] width 44 height 13
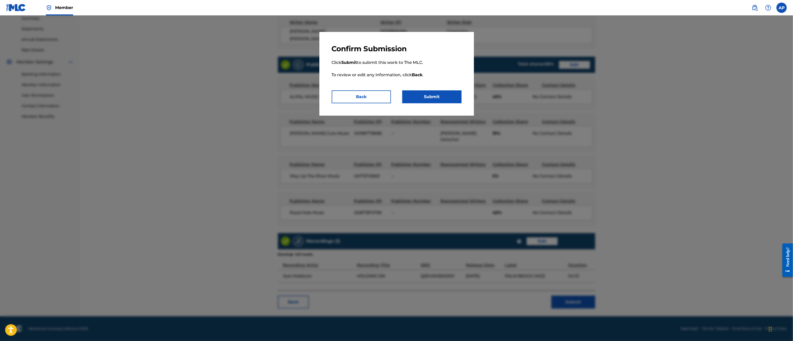
click at [438, 101] on button "Submit" at bounding box center [431, 96] width 59 height 13
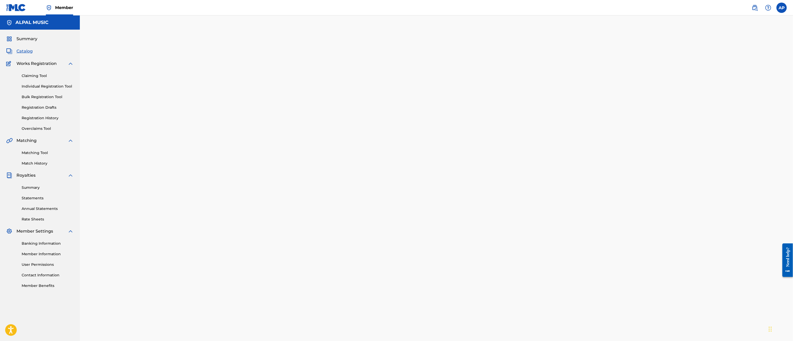
click at [21, 52] on span "Catalog" at bounding box center [24, 51] width 16 height 6
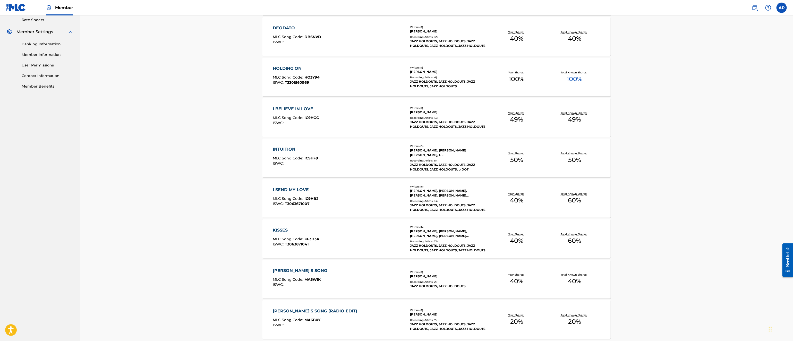
scroll to position [202, 0]
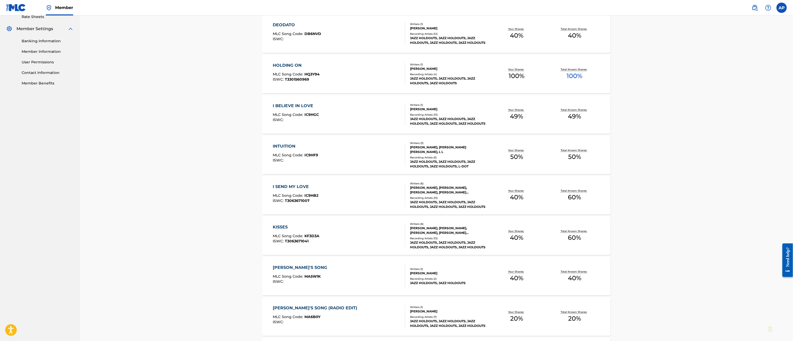
click at [289, 105] on div "I BELIEVE IN LOVE" at bounding box center [296, 106] width 46 height 6
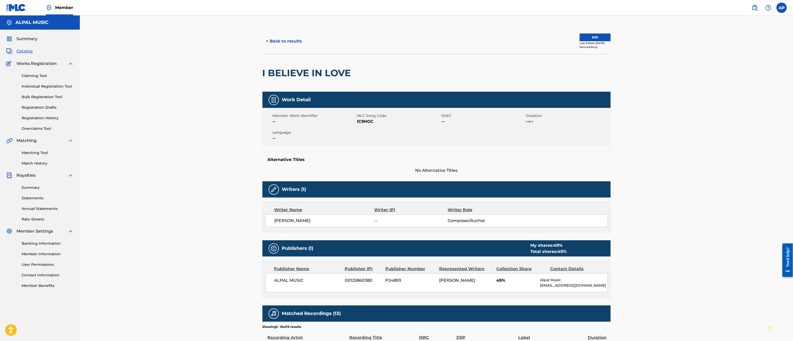
click at [582, 38] on button "Edit" at bounding box center [595, 37] width 31 height 8
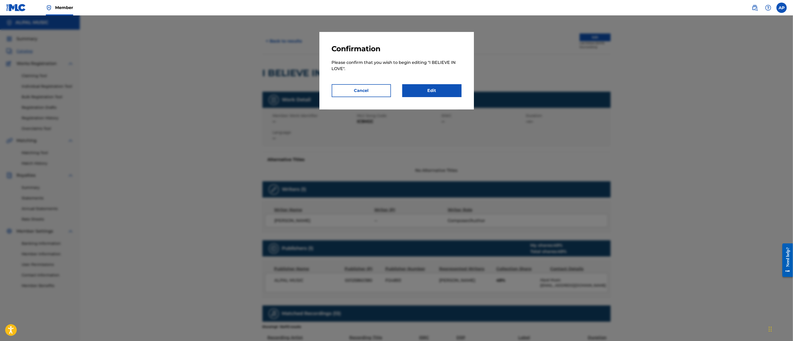
click at [430, 87] on link "Edit" at bounding box center [431, 90] width 59 height 13
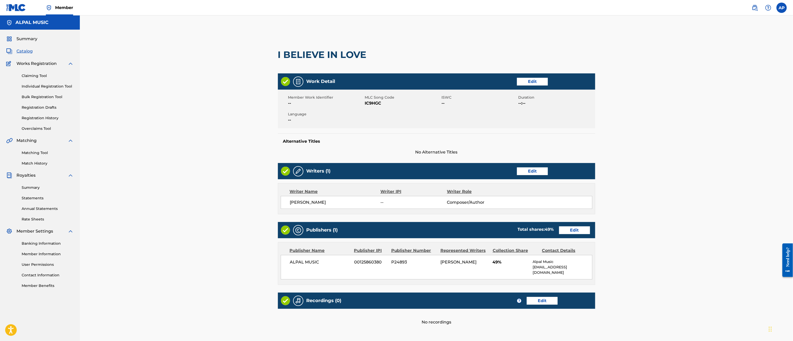
click at [533, 80] on link "Edit" at bounding box center [532, 82] width 31 height 8
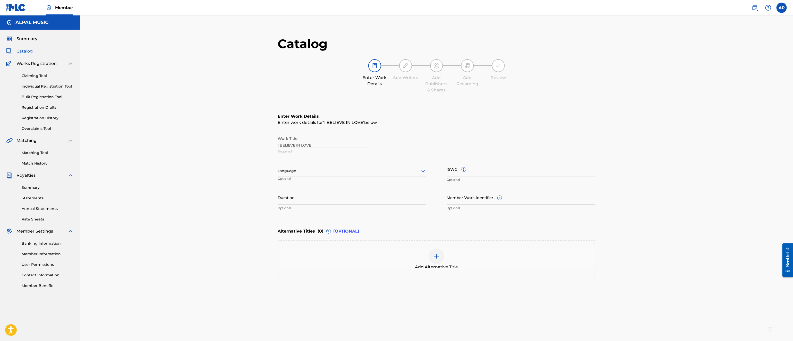
click at [373, 252] on div "Add Alternative Title" at bounding box center [436, 260] width 316 height 22
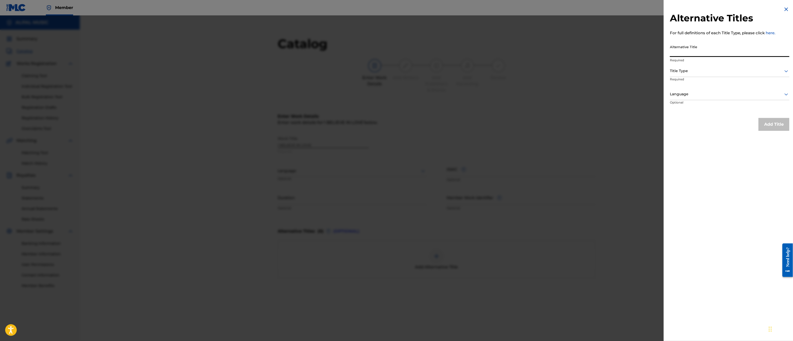
click at [692, 48] on input "Alternative Title" at bounding box center [730, 49] width 120 height 15
type input "I Believe"
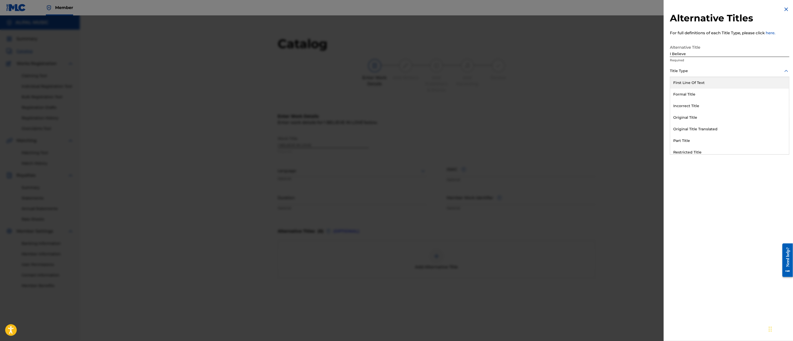
click at [738, 70] on div at bounding box center [730, 71] width 120 height 6
click at [685, 81] on div "First Line Of Text" at bounding box center [729, 83] width 119 height 12
click at [718, 89] on div "Language" at bounding box center [730, 95] width 120 height 12
click at [686, 104] on div "English" at bounding box center [729, 106] width 119 height 12
click at [740, 122] on button "Add Title" at bounding box center [774, 124] width 31 height 13
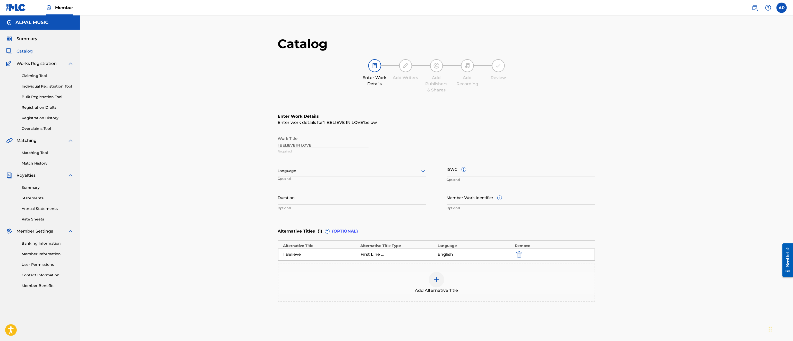
click at [678, 190] on div "Catalog Enter Work Details Add Writers Add Publishers & Shares Add Recording Re…" at bounding box center [436, 192] width 713 height 354
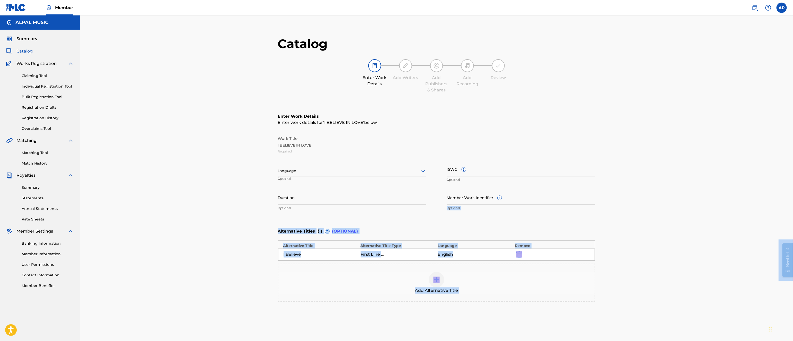
drag, startPoint x: 1571, startPoint y: 434, endPoint x: 789, endPoint y: 247, distance: 803.8
click at [664, 239] on div "Catalog Enter Work Details Add Writers Add Publishers & Shares Add Recording Re…" at bounding box center [436, 192] width 713 height 354
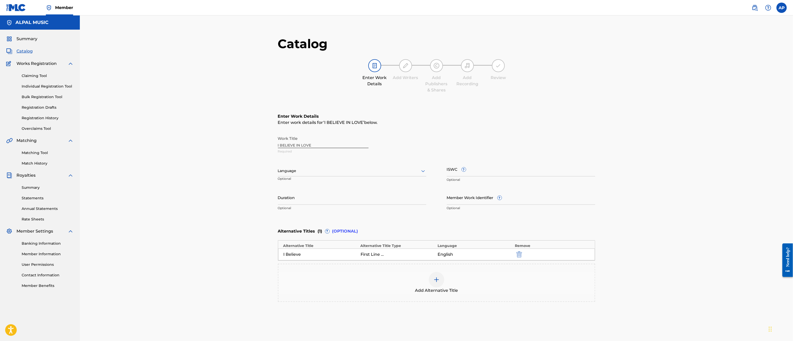
click at [703, 194] on div "Catalog Enter Work Details Add Writers Add Publishers & Shares Add Recording Re…" at bounding box center [436, 192] width 713 height 354
click at [422, 170] on icon at bounding box center [423, 171] width 6 height 6
click at [328, 183] on div "English" at bounding box center [352, 182] width 148 height 12
click at [730, 253] on div "Catalog Enter Work Details Add Writers Add Publishers & Shares Add Recording Re…" at bounding box center [436, 192] width 713 height 354
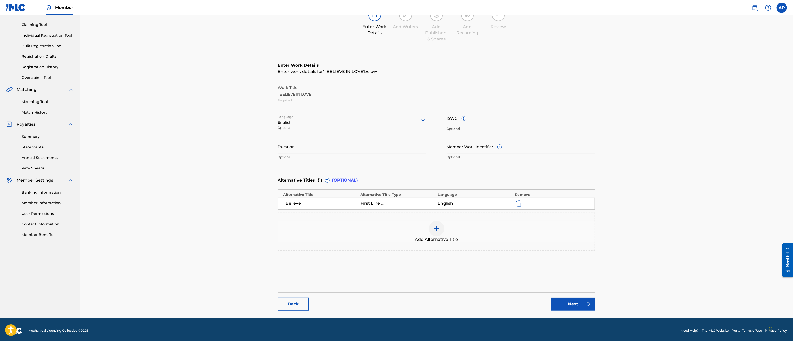
scroll to position [53, 0]
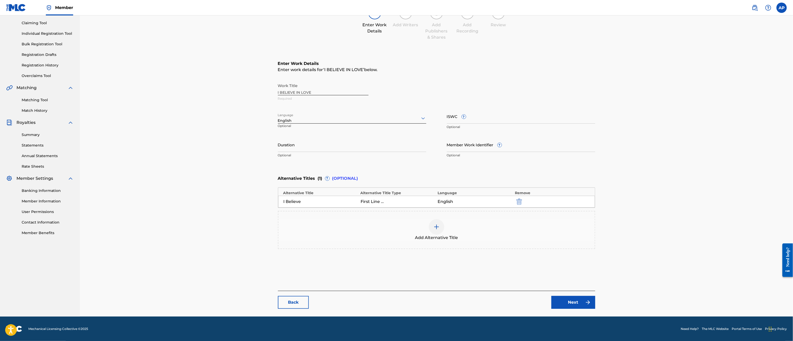
click at [577, 304] on link "Next" at bounding box center [573, 302] width 44 height 13
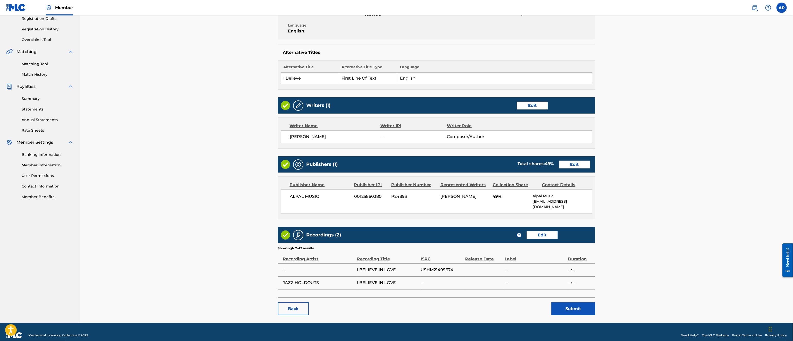
scroll to position [91, 0]
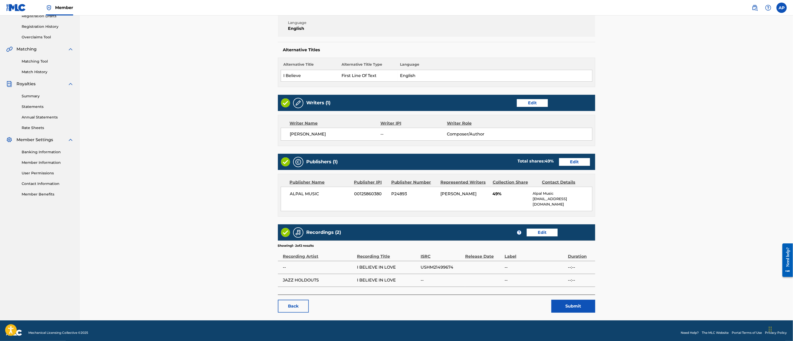
click at [535, 103] on link "Edit" at bounding box center [532, 103] width 31 height 8
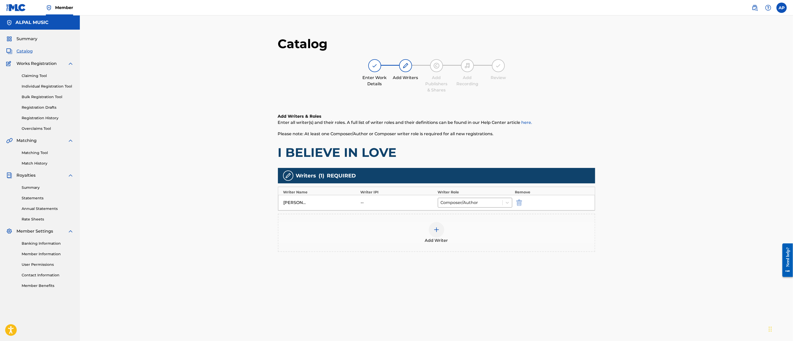
click at [437, 229] on img at bounding box center [436, 230] width 6 height 6
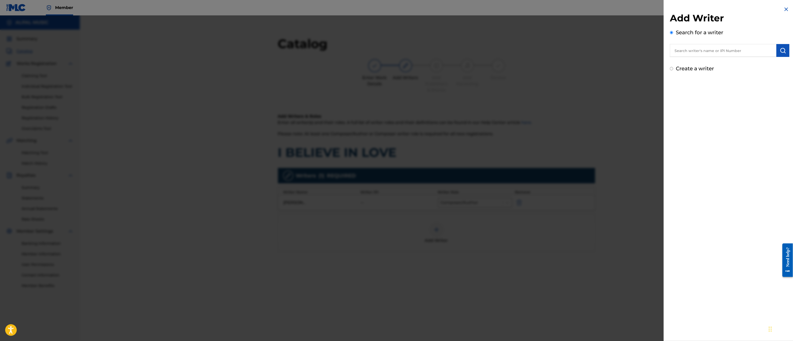
click at [691, 54] on input "text" at bounding box center [723, 50] width 107 height 13
type input "D"
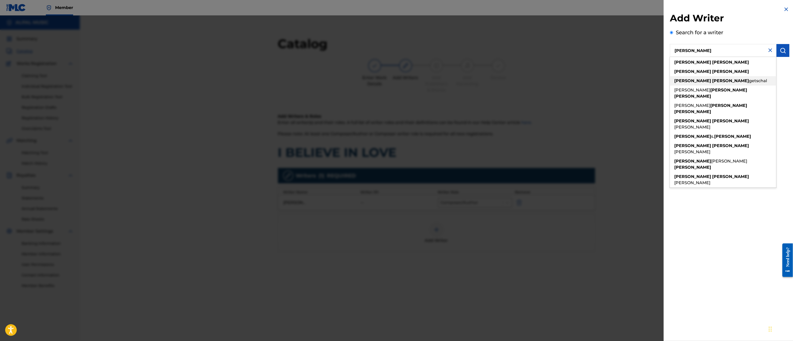
click at [740, 78] on span "getschal" at bounding box center [758, 80] width 18 height 5
type input "[PERSON_NAME] getschal"
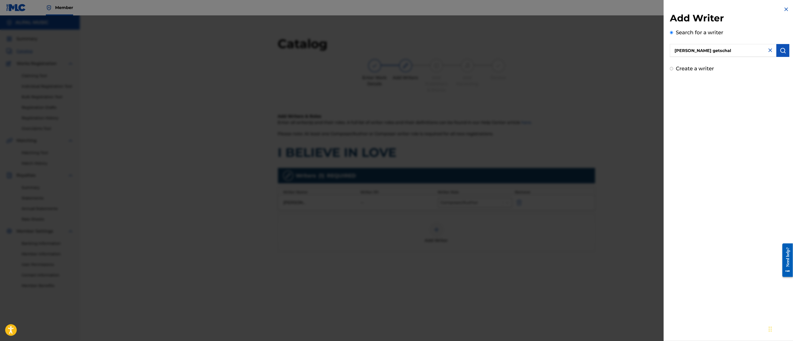
click at [670, 69] on input "Create a writer" at bounding box center [671, 68] width 3 height 3
radio input "false"
radio input "true"
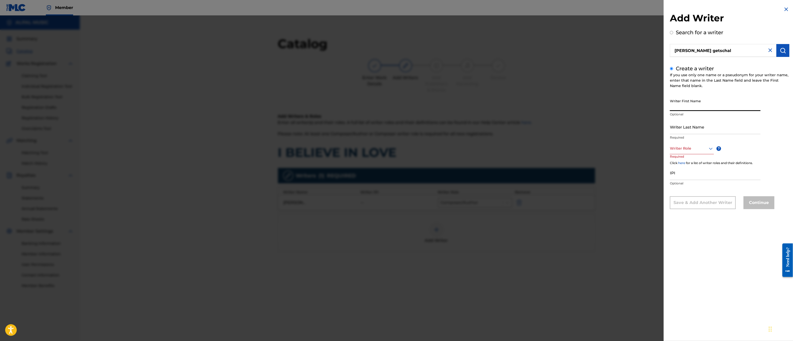
click at [680, 106] on input "Writer First Name" at bounding box center [715, 103] width 91 height 15
type input "[PERSON_NAME]"
type input "Getschal"
click at [684, 147] on div at bounding box center [692, 148] width 44 height 6
click at [683, 159] on div "Composer/Author" at bounding box center [692, 160] width 44 height 12
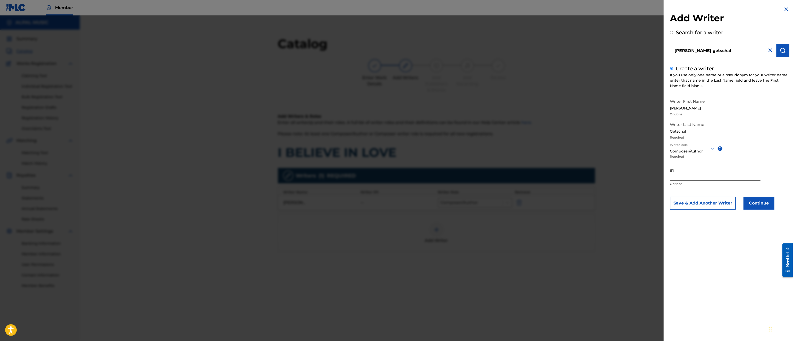
click at [680, 175] on input "IPI" at bounding box center [715, 173] width 91 height 15
type input "189778686"
click at [740, 203] on button "Continue" at bounding box center [759, 203] width 31 height 13
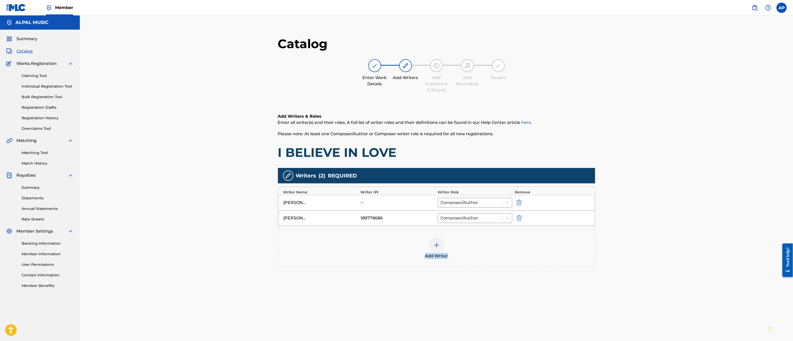
drag, startPoint x: 793, startPoint y: 232, endPoint x: 790, endPoint y: 314, distance: 82.5
click at [740, 314] on html "Accessibility Screen-Reader Guide, Feedback, and Issue Reporting | New window C…" at bounding box center [396, 170] width 793 height 341
click at [739, 290] on div "Catalog Enter Work Details Add Writers Add Publishers & Shares Add Recording Re…" at bounding box center [436, 192] width 713 height 354
drag, startPoint x: 793, startPoint y: 300, endPoint x: 793, endPoint y: 344, distance: 44.0
click at [740, 341] on html "Accessibility Screen-Reader Guide, Feedback, and Issue Reporting | New window C…" at bounding box center [396, 170] width 793 height 341
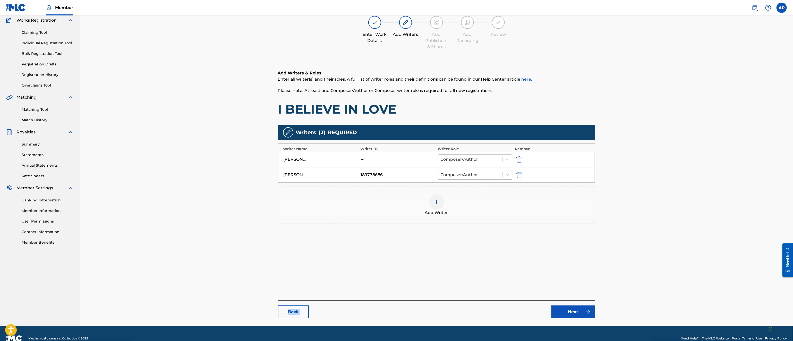
scroll to position [53, 0]
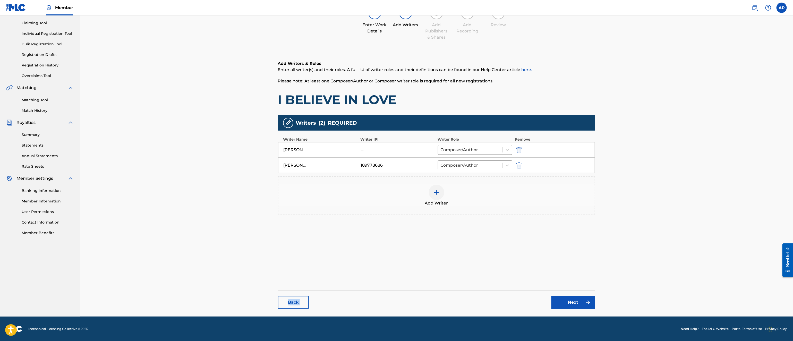
click at [572, 300] on link "Next" at bounding box center [573, 302] width 44 height 13
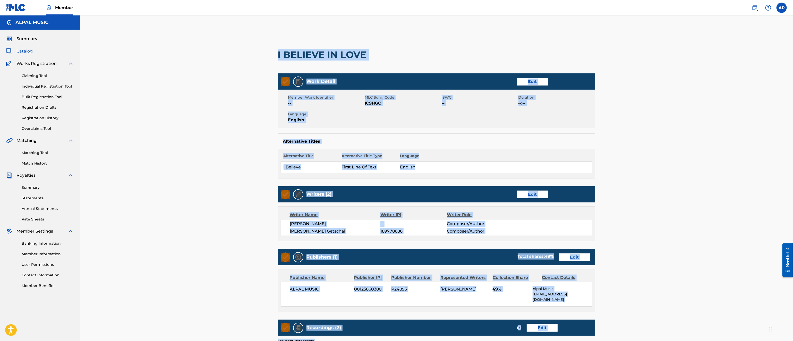
click at [548, 142] on h5 "Alternative Titles" at bounding box center [436, 141] width 307 height 5
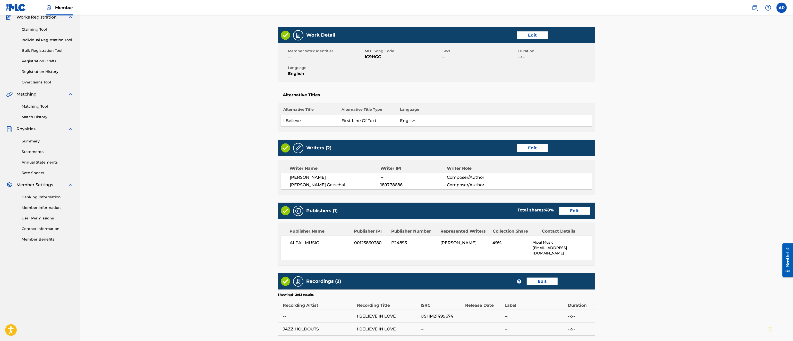
scroll to position [62, 0]
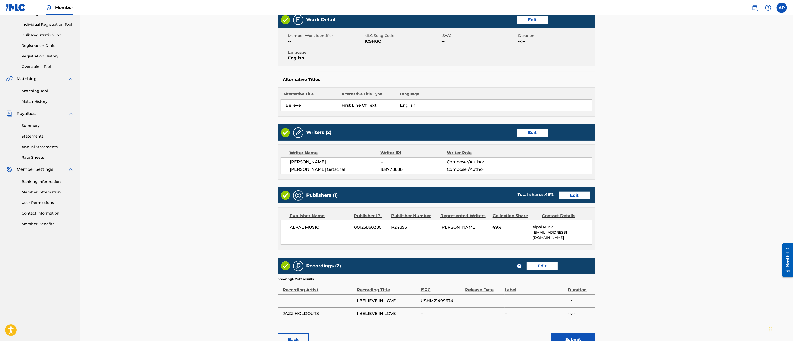
click at [573, 197] on link "Edit" at bounding box center [574, 196] width 31 height 8
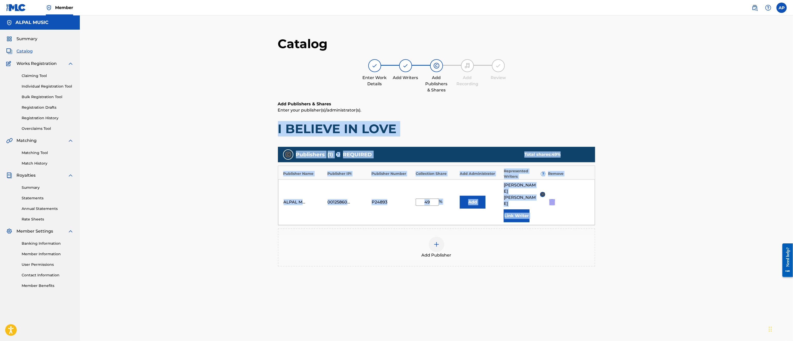
drag, startPoint x: 792, startPoint y: 112, endPoint x: 794, endPoint y: 209, distance: 97.6
click at [740, 209] on html "Accessibility Screen-Reader Guide, Feedback, and Issue Reporting | New window C…" at bounding box center [396, 170] width 793 height 341
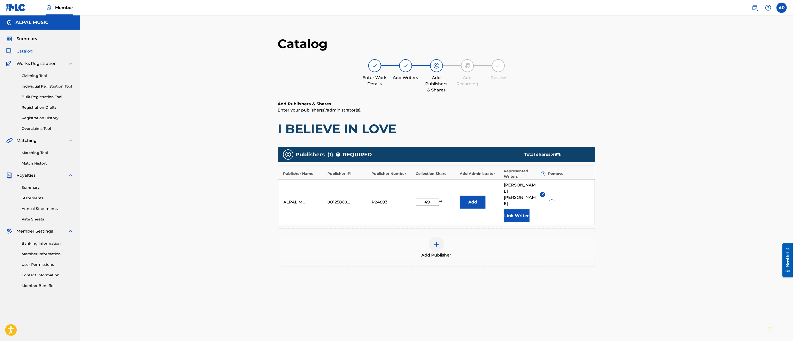
click at [707, 193] on div "Catalog Enter Work Details Add Writers Add Publishers & Shares Add Recording Re…" at bounding box center [436, 192] width 713 height 354
click at [689, 301] on div "Catalog Enter Work Details Add Writers Add Publishers & Shares Add Recording Re…" at bounding box center [437, 192] width 715 height 354
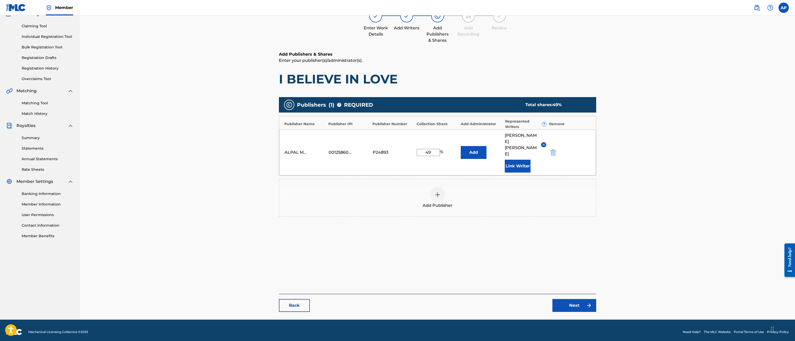
scroll to position [53, 0]
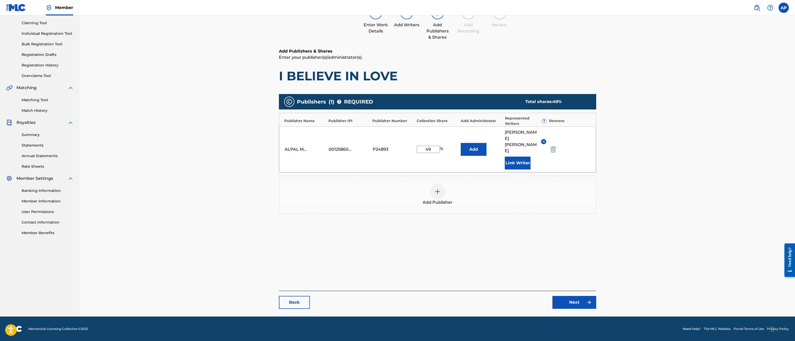
click at [290, 302] on link "Back" at bounding box center [294, 302] width 31 height 13
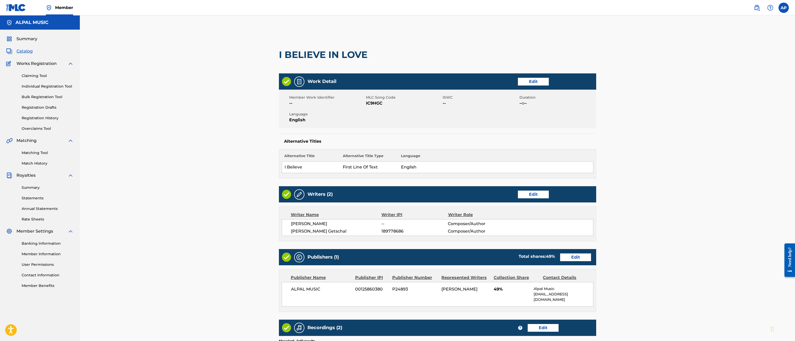
click at [531, 194] on link "Edit" at bounding box center [533, 195] width 31 height 8
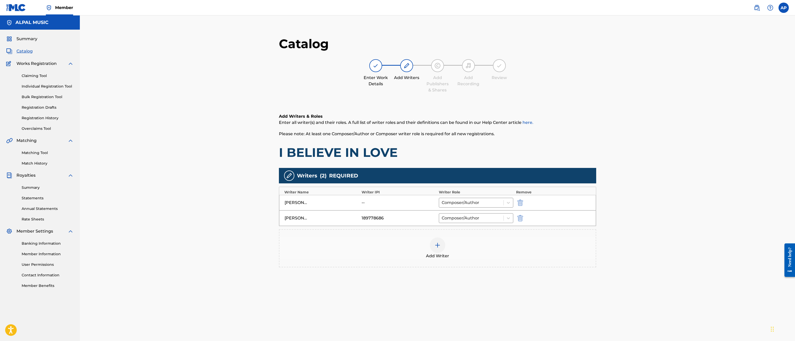
click at [368, 217] on div "189778686" at bounding box center [373, 218] width 23 height 6
click at [518, 220] on img "submit" at bounding box center [520, 218] width 6 height 6
click at [436, 231] on img at bounding box center [438, 230] width 6 height 6
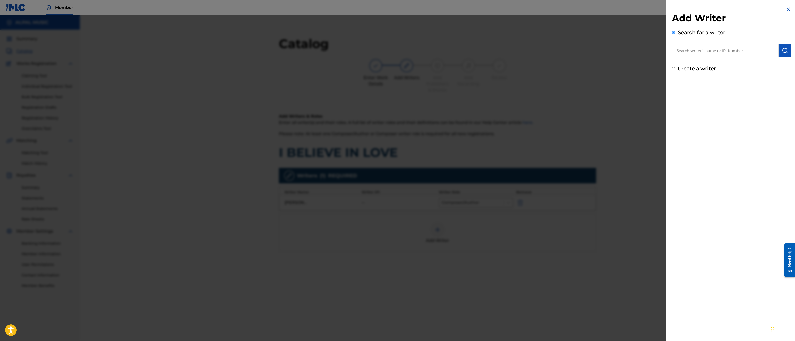
click at [698, 51] on input "text" at bounding box center [725, 50] width 107 height 13
click at [740, 62] on strong "getschal" at bounding box center [761, 62] width 19 height 5
type input "[PERSON_NAME] getschal"
click at [673, 69] on input "Create a writer" at bounding box center [673, 68] width 3 height 3
radio input "false"
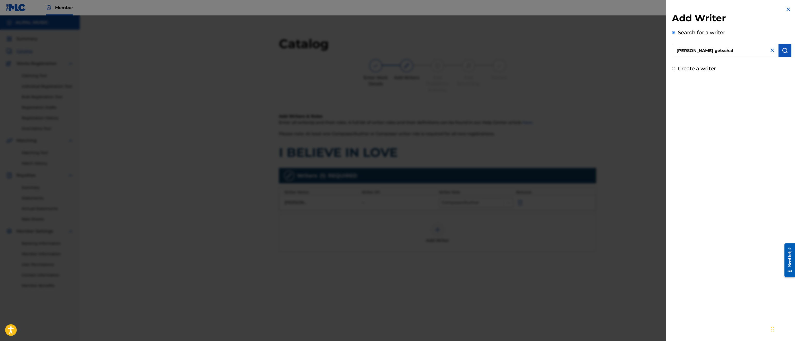
radio input "true"
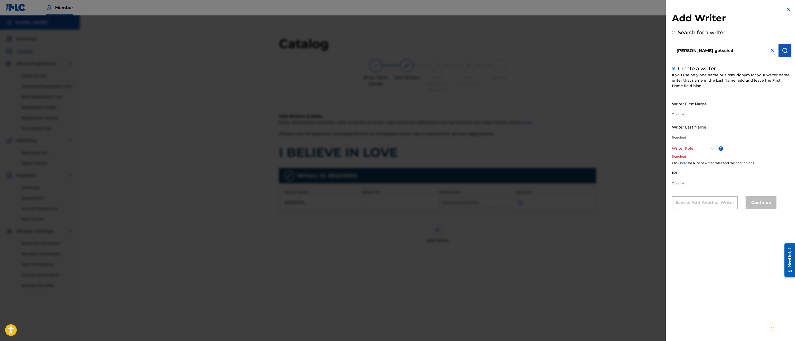
click at [686, 106] on input "Writer First Name" at bounding box center [717, 103] width 91 height 15
type input "[PERSON_NAME]"
type input "Getschal"
click at [684, 148] on div at bounding box center [694, 148] width 44 height 6
click at [682, 159] on div "Composer/Author" at bounding box center [694, 160] width 44 height 12
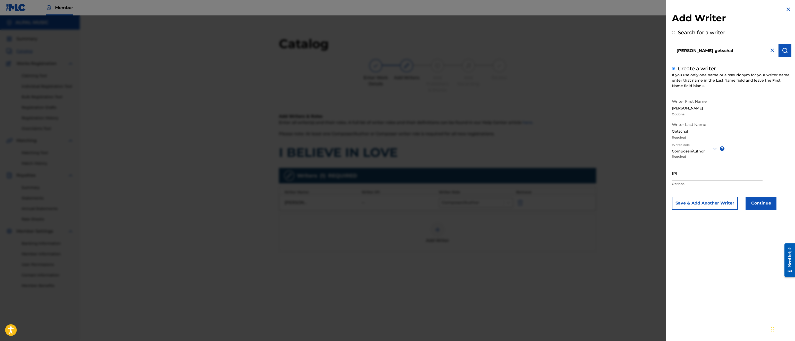
click at [681, 177] on input "IPI" at bounding box center [717, 173] width 91 height 15
type input "86970429"
click at [711, 247] on div "Add Writer Search for a writer [PERSON_NAME] getschal Create a writer If you us…" at bounding box center [732, 170] width 132 height 341
drag, startPoint x: 695, startPoint y: 177, endPoint x: 655, endPoint y: 169, distance: 40.8
click at [655, 169] on div "Add Writer Search for a writer [PERSON_NAME] getschal Create a writer If you us…" at bounding box center [397, 178] width 795 height 326
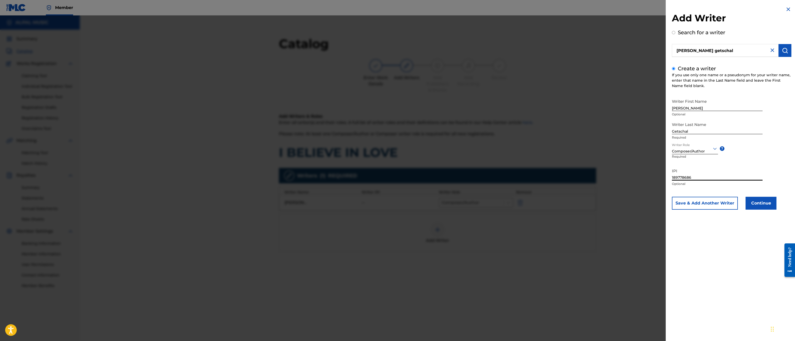
type input "189778686"
click at [740, 202] on button "Continue" at bounding box center [761, 203] width 31 height 13
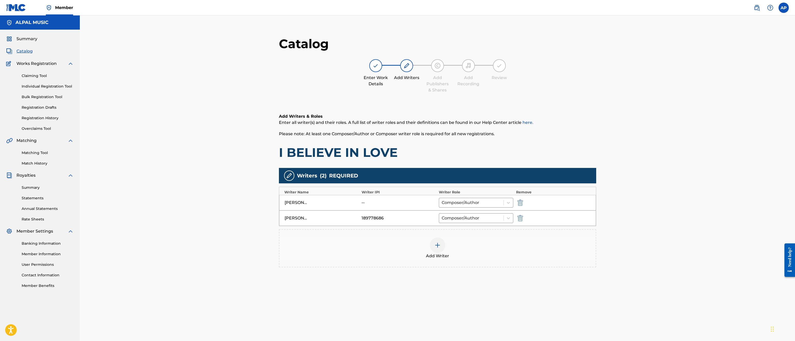
click at [740, 310] on div "Catalog Enter Work Details Add Writers Add Publishers & Shares Add Recording Re…" at bounding box center [437, 192] width 715 height 354
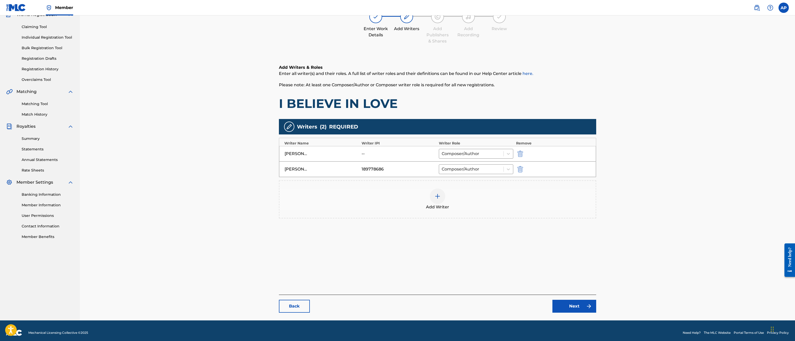
scroll to position [53, 0]
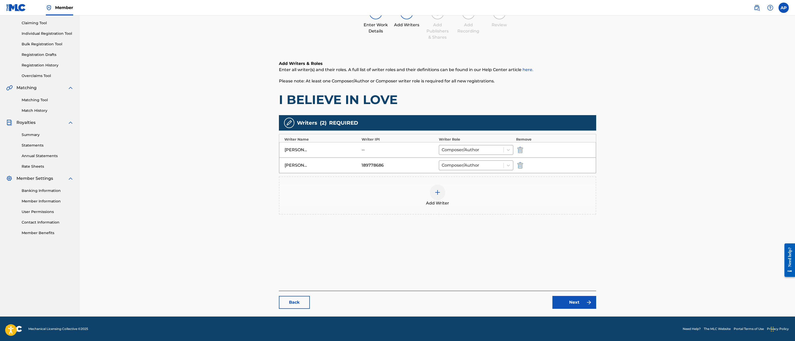
click at [578, 300] on link "Next" at bounding box center [574, 302] width 44 height 13
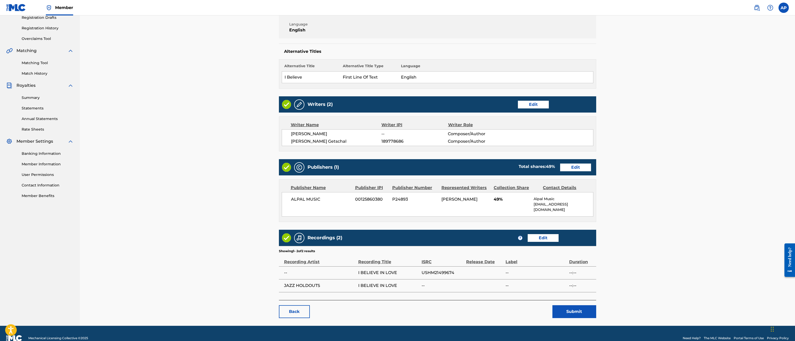
scroll to position [95, 0]
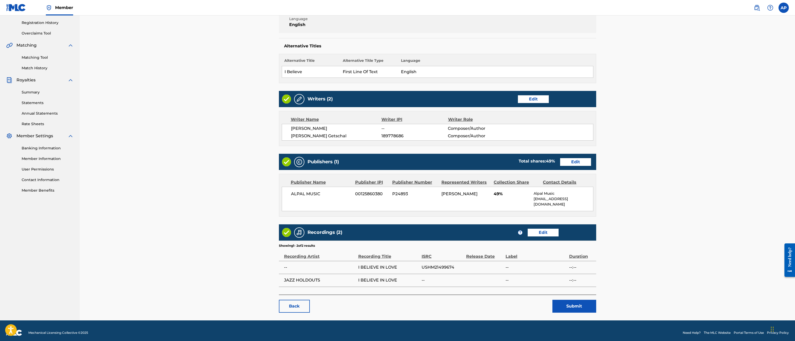
click at [586, 163] on link "Edit" at bounding box center [575, 162] width 31 height 8
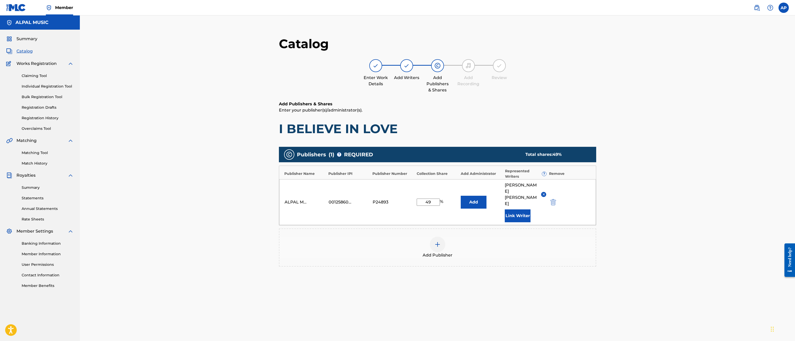
drag, startPoint x: 432, startPoint y: 196, endPoint x: 423, endPoint y: 196, distance: 9.0
click at [423, 199] on input "49" at bounding box center [428, 202] width 23 height 7
type input "50"
click at [435, 241] on img at bounding box center [438, 244] width 6 height 6
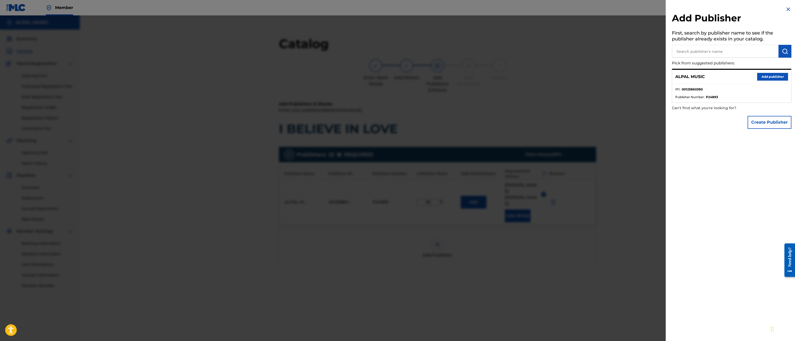
click at [705, 52] on input "text" at bounding box center [725, 51] width 107 height 13
type input "[PERSON_NAME] Cuts Music"
click at [740, 121] on button "Create Publisher" at bounding box center [770, 122] width 44 height 13
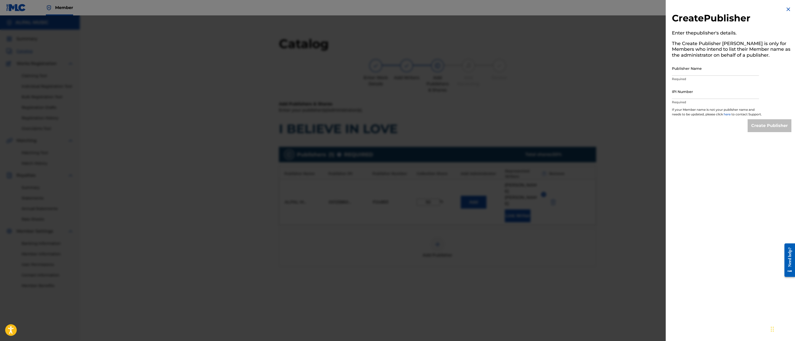
click at [693, 69] on input "Publisher Name" at bounding box center [715, 68] width 87 height 15
type input "[PERSON_NAME] Cuts Music"
click at [697, 93] on input "IPI Number" at bounding box center [715, 91] width 87 height 15
type input "189778686"
click at [740, 130] on input "Create Publisher" at bounding box center [770, 125] width 44 height 13
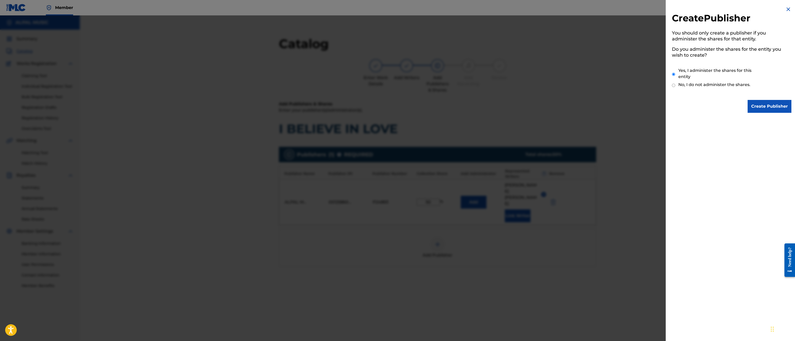
click at [673, 85] on input "No, I do not administer the shares." at bounding box center [673, 85] width 3 height 5
radio input "true"
click at [740, 108] on input "Create Publisher" at bounding box center [770, 106] width 44 height 13
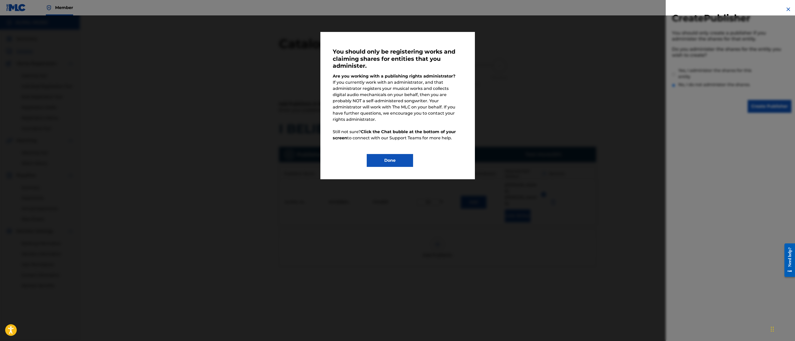
click at [384, 154] on button "Done" at bounding box center [390, 160] width 46 height 13
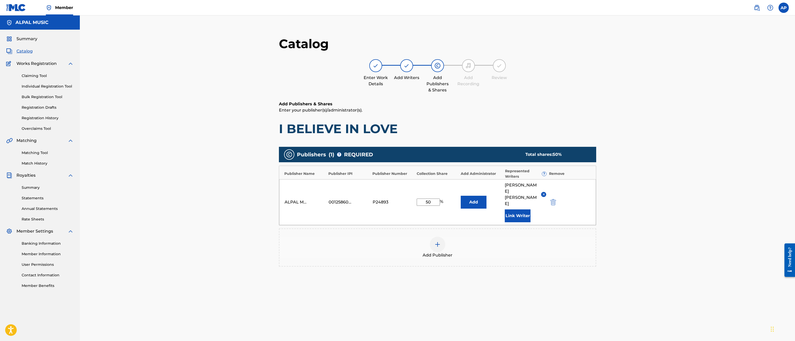
click at [433, 237] on div at bounding box center [437, 244] width 15 height 15
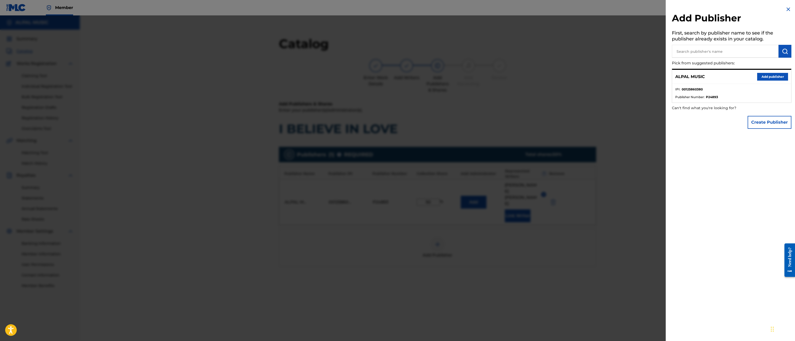
click at [720, 52] on input "text" at bounding box center [725, 51] width 107 height 13
type input "[PERSON_NAME] Cuts Music"
click at [740, 120] on button "Create Publisher" at bounding box center [770, 122] width 44 height 13
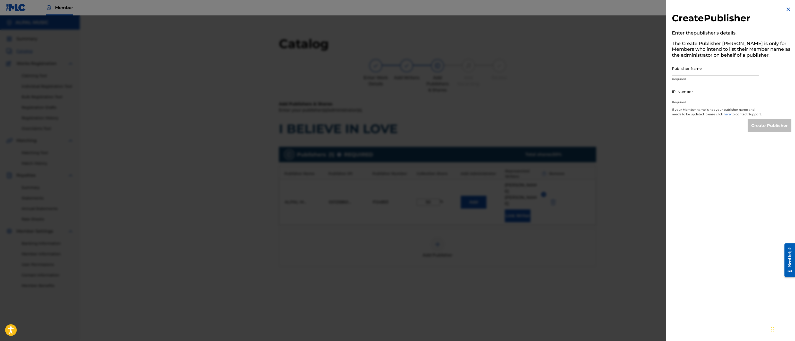
click at [699, 68] on input "Publisher Name" at bounding box center [715, 68] width 87 height 15
type input "[PERSON_NAME] Cuts Music"
click at [684, 94] on input "IPI Number" at bounding box center [715, 91] width 87 height 15
type input "189778686"
click at [740, 131] on input "Create Publisher" at bounding box center [770, 125] width 44 height 13
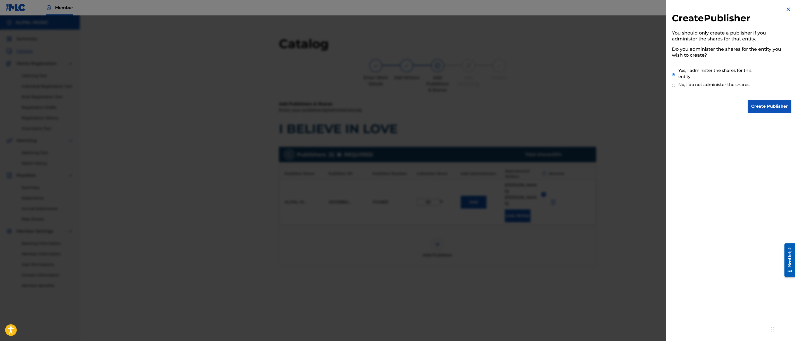
click at [740, 107] on input "Create Publisher" at bounding box center [770, 106] width 44 height 13
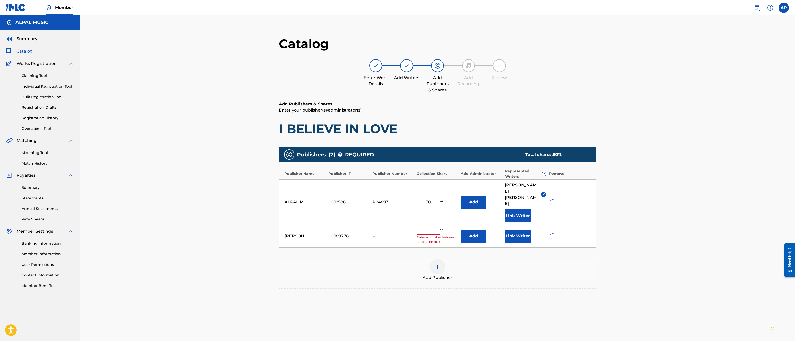
click at [437, 228] on input "text" at bounding box center [428, 231] width 23 height 7
type input "50"
click at [516, 228] on button "Link Writer" at bounding box center [518, 234] width 26 height 13
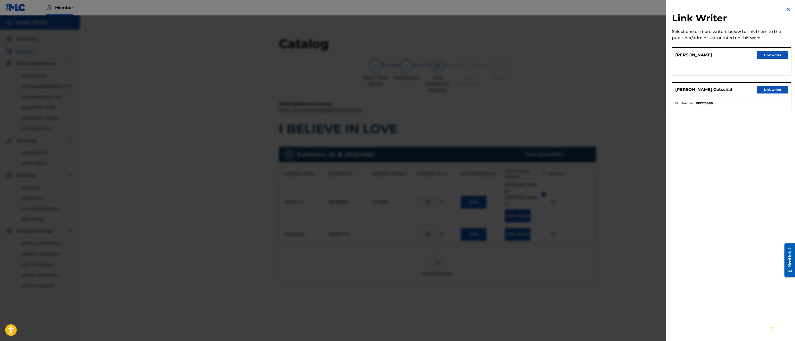
click at [715, 54] on div "[PERSON_NAME] Link writer" at bounding box center [731, 55] width 119 height 14
click at [740, 87] on button "Link writer" at bounding box center [772, 90] width 31 height 8
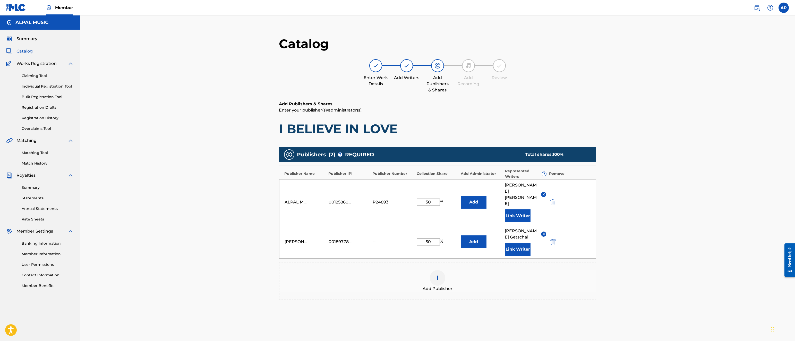
click at [740, 201] on div "Catalog Enter Work Details Add Writers Add Publishers & Shares Add Recording Re…" at bounding box center [437, 192] width 715 height 354
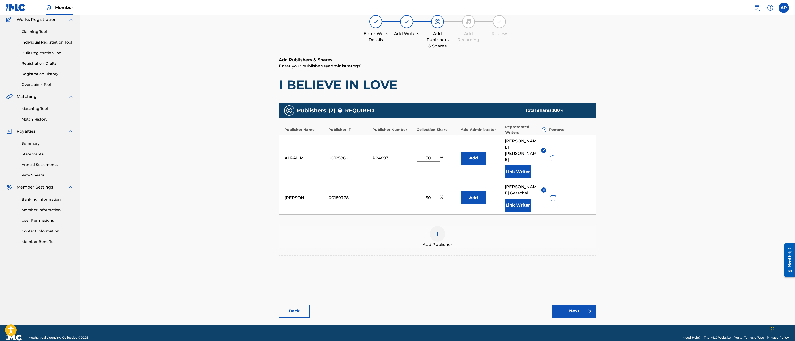
scroll to position [53, 0]
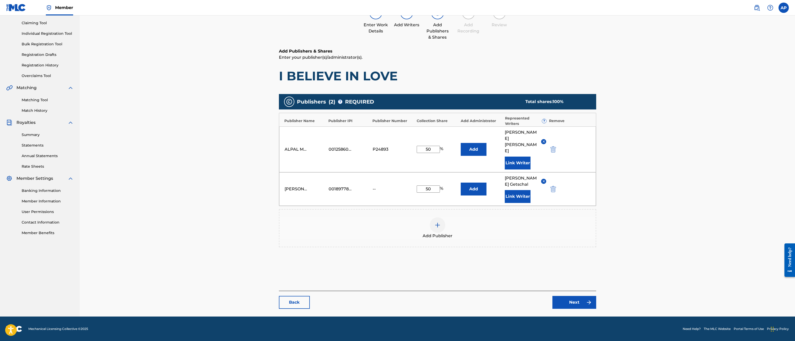
click at [570, 300] on link "Next" at bounding box center [574, 302] width 44 height 13
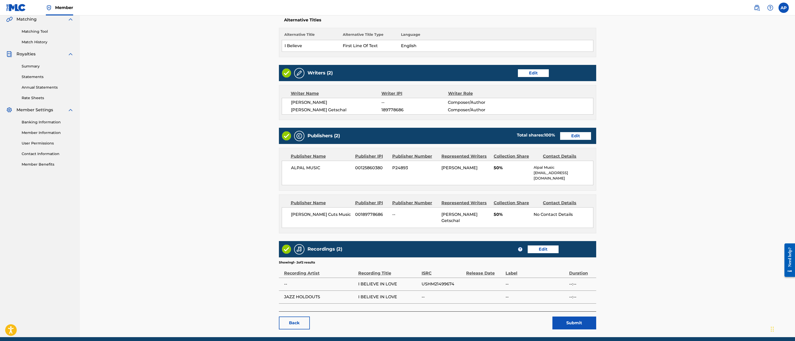
scroll to position [139, 0]
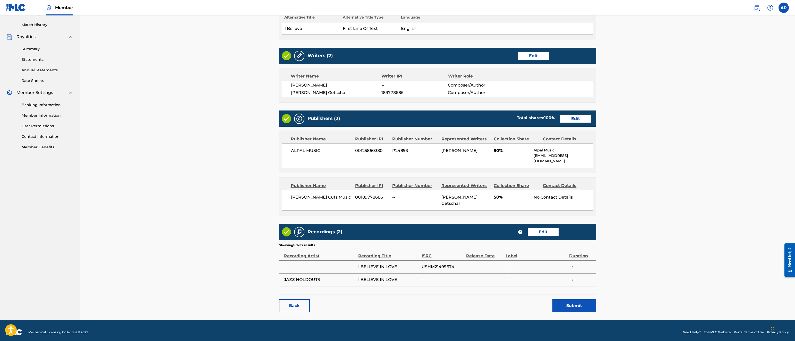
click at [570, 300] on button "Submit" at bounding box center [574, 305] width 44 height 13
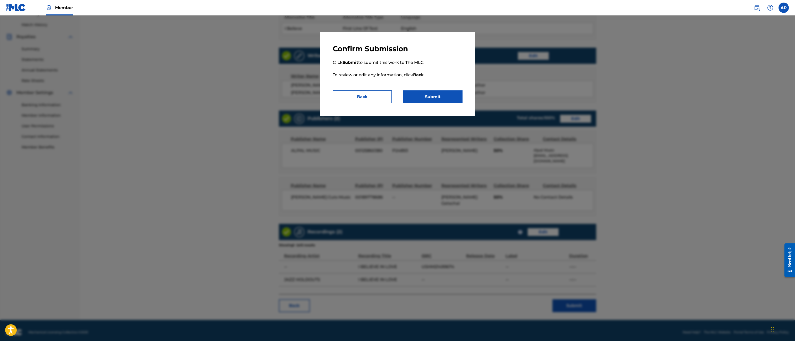
click at [430, 97] on button "Submit" at bounding box center [432, 96] width 59 height 13
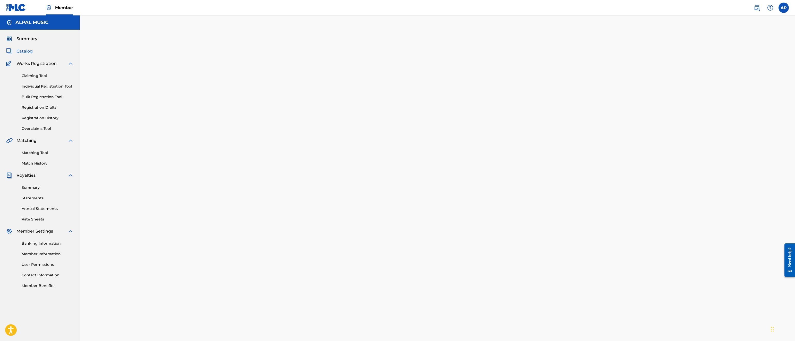
click at [22, 49] on span "Catalog" at bounding box center [24, 51] width 16 height 6
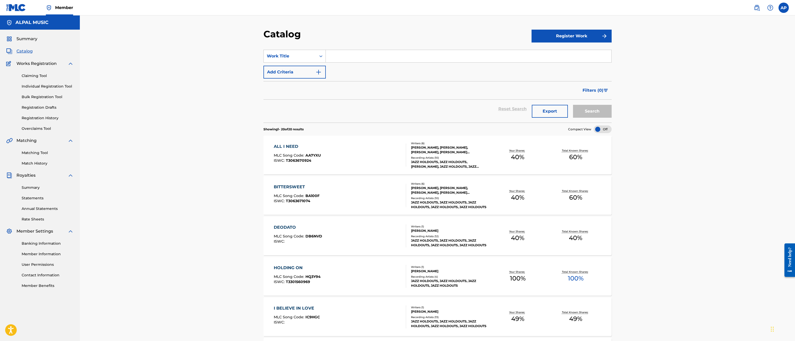
click at [34, 117] on link "Registration History" at bounding box center [48, 117] width 52 height 5
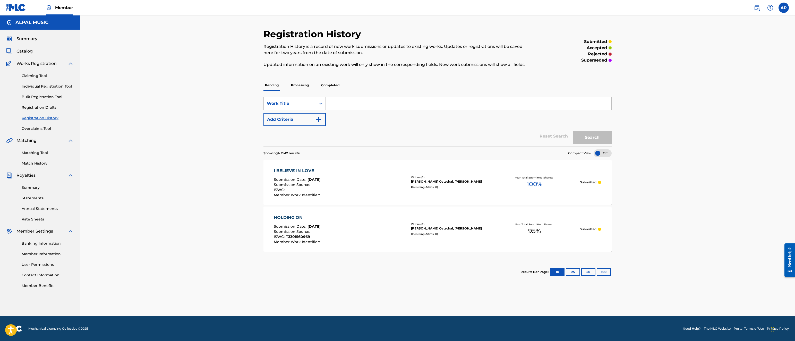
click at [284, 168] on div "I BELIEVE IN LOVE" at bounding box center [297, 171] width 47 height 6
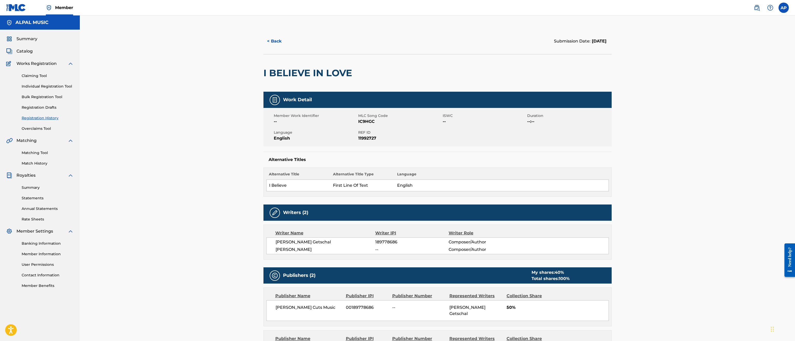
click at [277, 41] on button "< Back" at bounding box center [278, 41] width 31 height 13
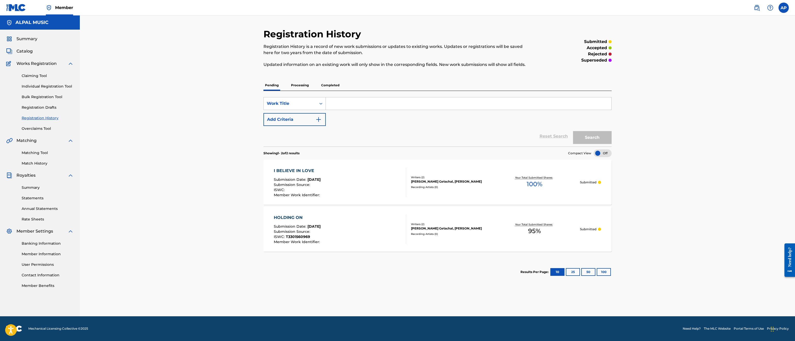
click at [37, 50] on div "Catalog" at bounding box center [39, 51] width 67 height 6
click at [23, 49] on span "Catalog" at bounding box center [24, 51] width 16 height 6
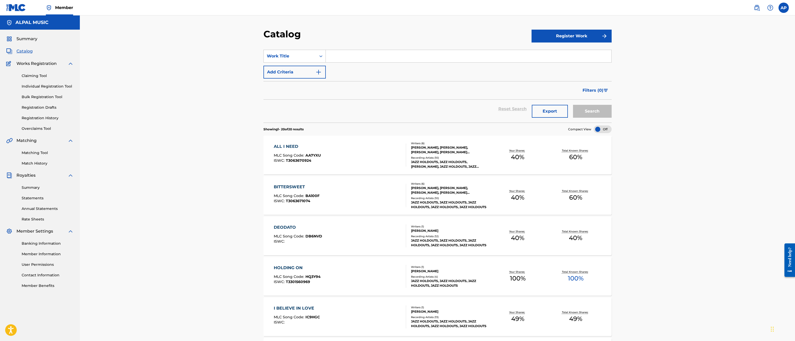
click at [35, 105] on link "Registration Drafts" at bounding box center [48, 107] width 52 height 5
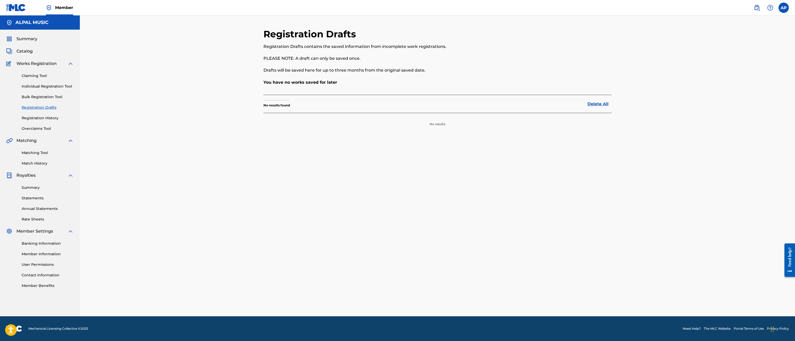
click at [35, 105] on link "Registration Drafts" at bounding box center [48, 107] width 52 height 5
click at [37, 86] on link "Individual Registration Tool" at bounding box center [48, 86] width 52 height 5
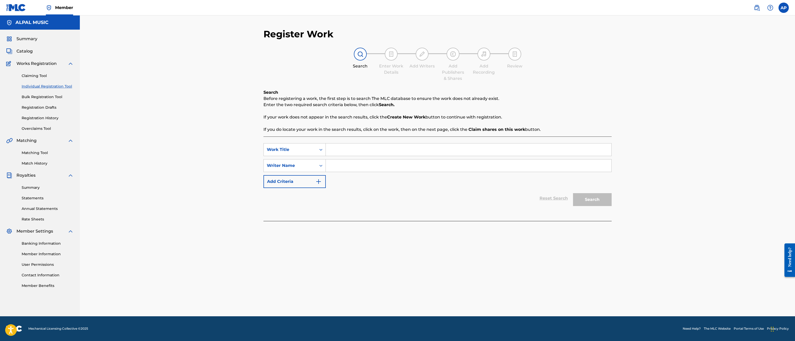
click at [34, 117] on link "Registration History" at bounding box center [48, 117] width 52 height 5
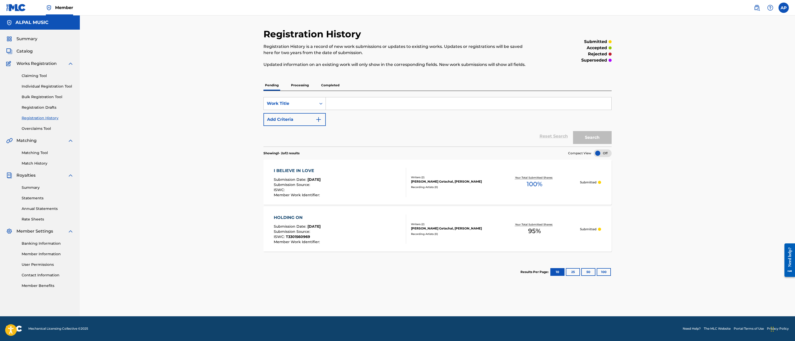
click at [23, 52] on span "Catalog" at bounding box center [24, 51] width 16 height 6
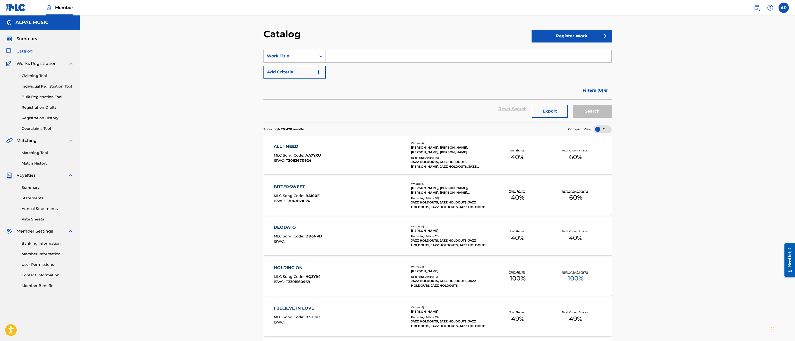
click at [286, 307] on div "I BELIEVE IN LOVE" at bounding box center [297, 308] width 46 height 6
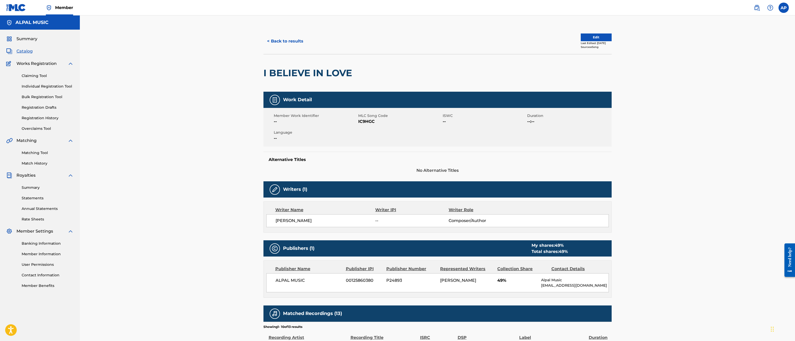
click at [592, 39] on button "Edit" at bounding box center [596, 37] width 31 height 8
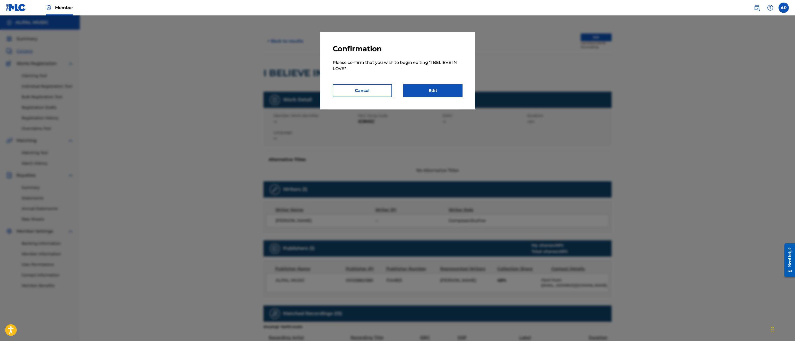
click at [443, 91] on link "Edit" at bounding box center [432, 90] width 59 height 13
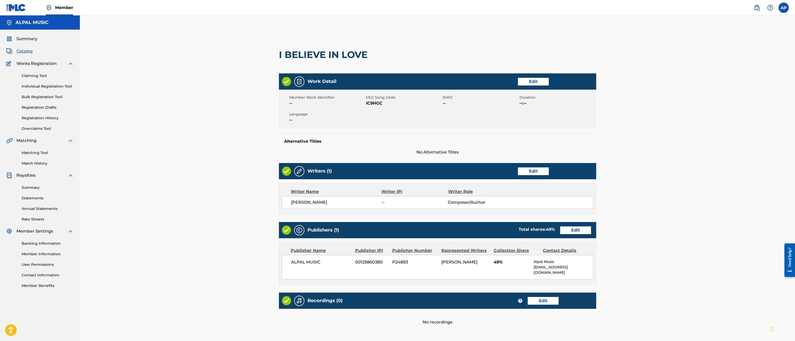
click at [538, 81] on link "Edit" at bounding box center [533, 82] width 31 height 8
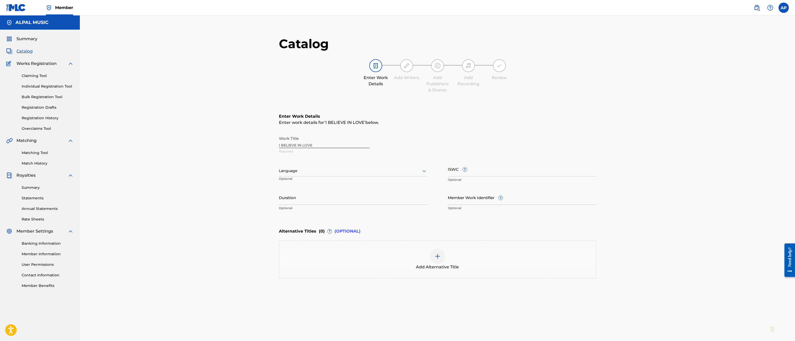
click at [35, 117] on link "Registration History" at bounding box center [48, 117] width 52 height 5
